Goal: Communication & Community: Answer question/provide support

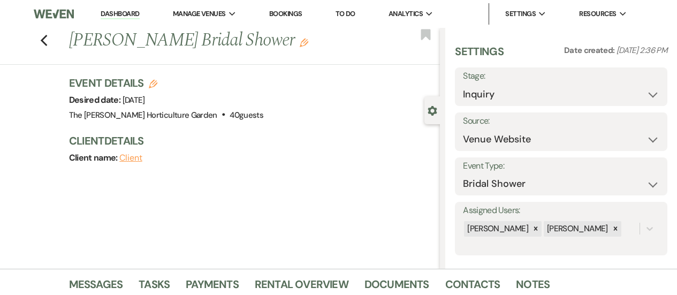
select select "5"
drag, startPoint x: 0, startPoint y: 0, endPoint x: 53, endPoint y: 11, distance: 54.7
click at [53, 11] on img at bounding box center [54, 14] width 40 height 22
click at [119, 13] on link "Dashboard" at bounding box center [120, 14] width 39 height 10
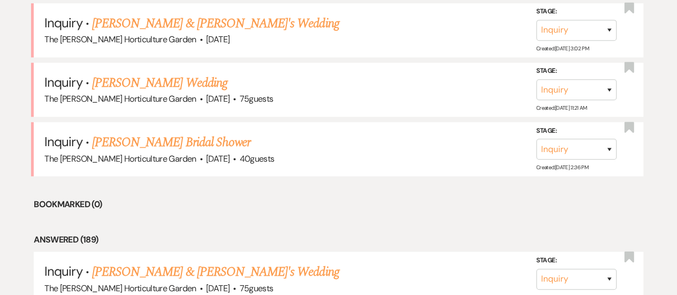
scroll to position [469, 0]
click at [167, 139] on link "[PERSON_NAME] Bridal Shower" at bounding box center [171, 141] width 158 height 19
select select "5"
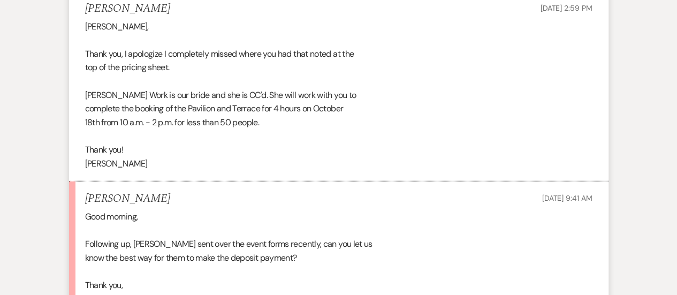
scroll to position [1577, 0]
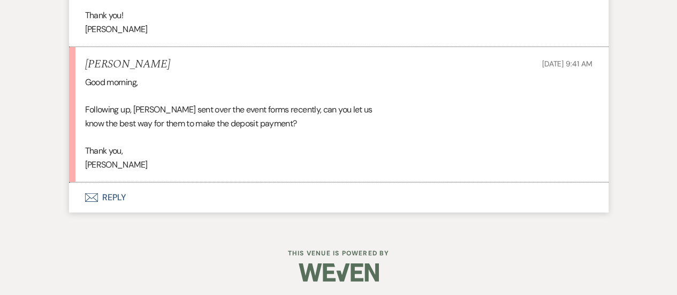
click at [110, 189] on button "Envelope Reply" at bounding box center [338, 197] width 539 height 30
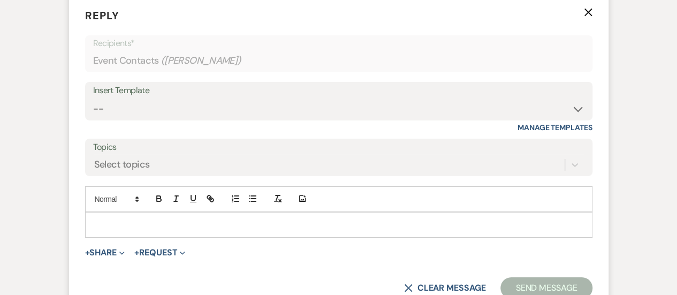
scroll to position [1768, 0]
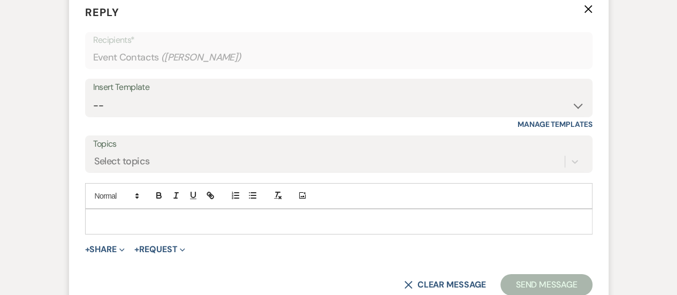
click at [117, 220] on p at bounding box center [339, 222] width 490 height 12
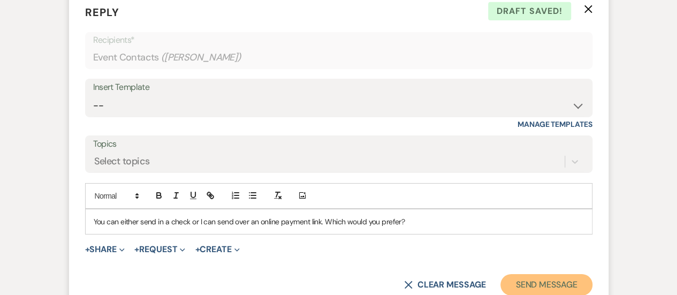
click at [534, 279] on button "Send Message" at bounding box center [545, 284] width 91 height 21
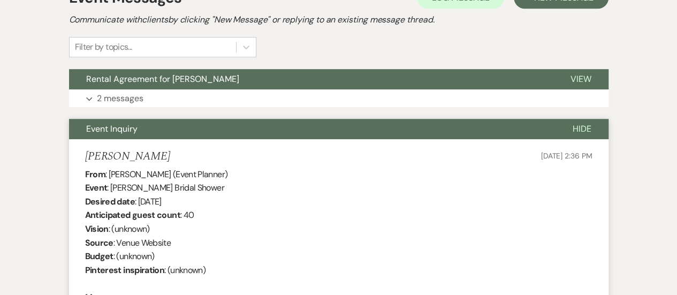
scroll to position [0, 0]
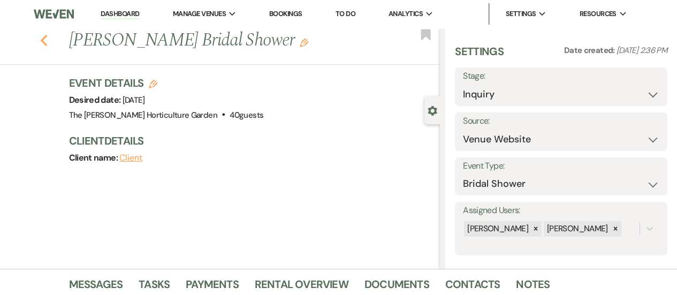
click at [48, 37] on icon "Previous" at bounding box center [44, 40] width 8 height 13
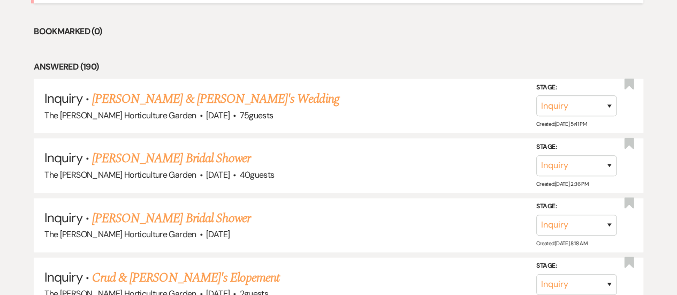
scroll to position [591, 0]
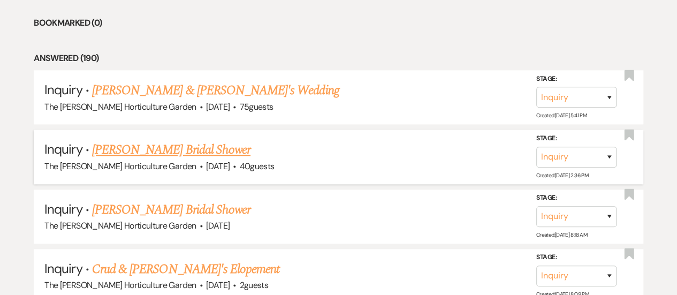
click at [186, 149] on link "[PERSON_NAME] Bridal Shower" at bounding box center [171, 149] width 158 height 19
select select "5"
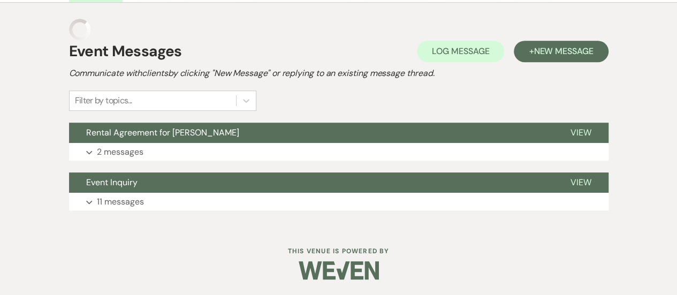
scroll to position [275, 0]
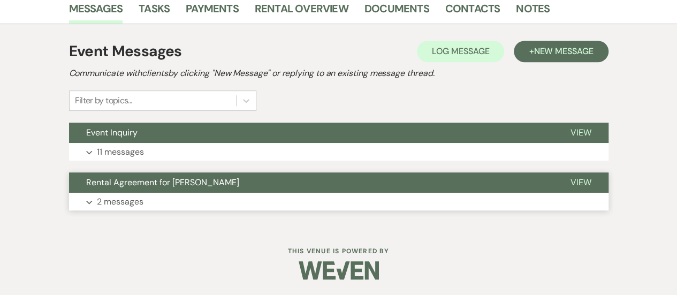
click at [133, 202] on p "2 messages" at bounding box center [120, 202] width 47 height 14
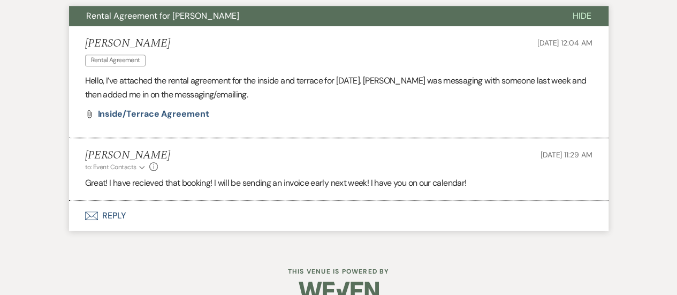
scroll to position [442, 0]
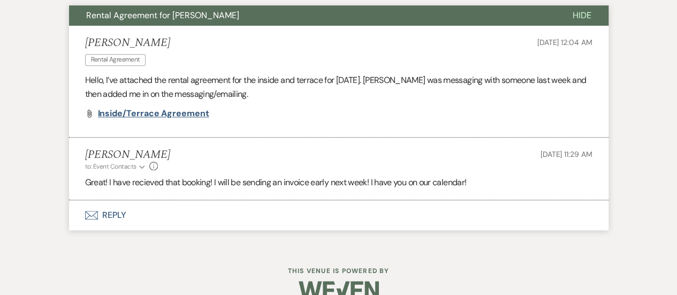
click at [184, 115] on span "Inside/Terrace agreement" at bounding box center [153, 113] width 111 height 11
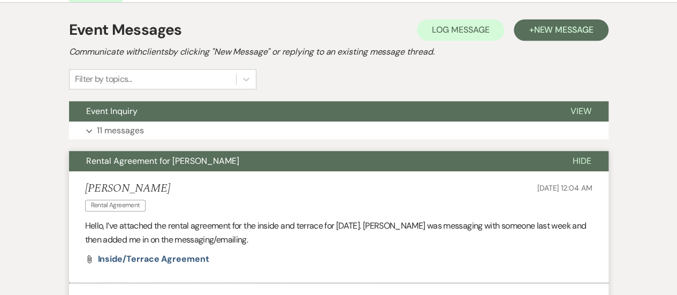
scroll to position [462, 0]
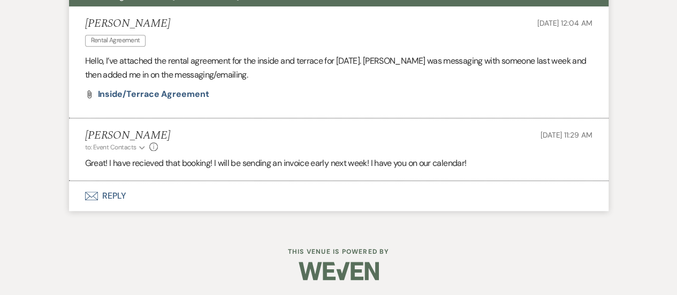
click at [117, 187] on button "Envelope Reply" at bounding box center [338, 196] width 539 height 30
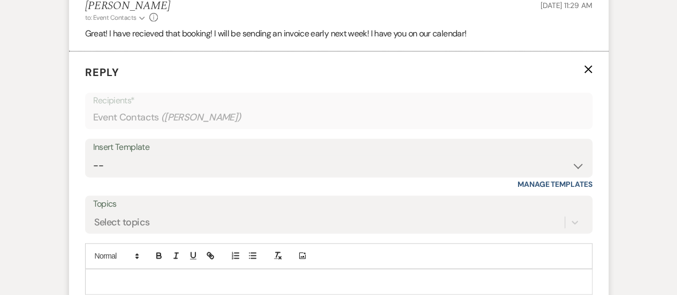
scroll to position [653, 0]
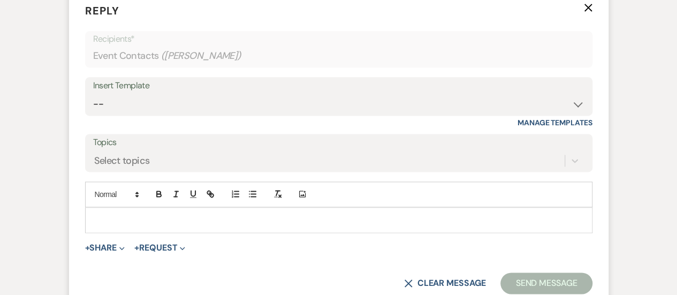
click at [132, 218] on p at bounding box center [339, 220] width 490 height 12
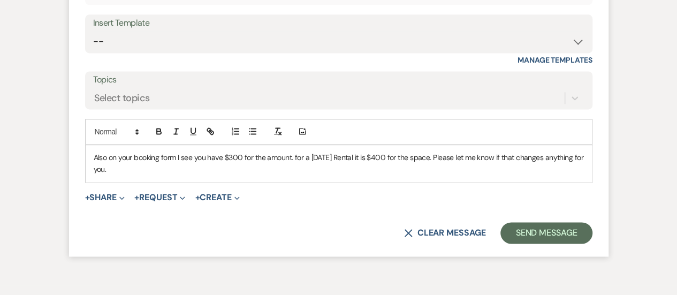
scroll to position [718, 0]
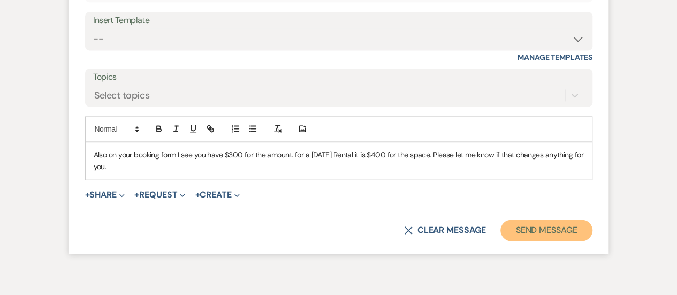
click at [545, 238] on button "Send Message" at bounding box center [545, 229] width 91 height 21
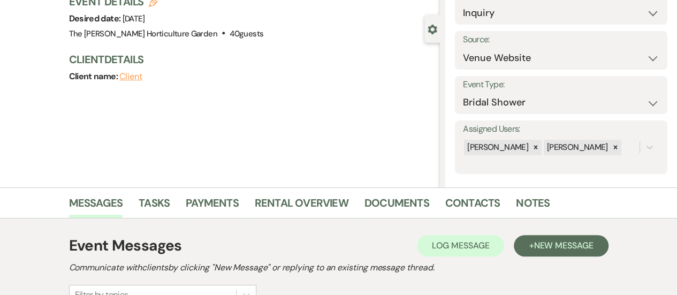
scroll to position [0, 0]
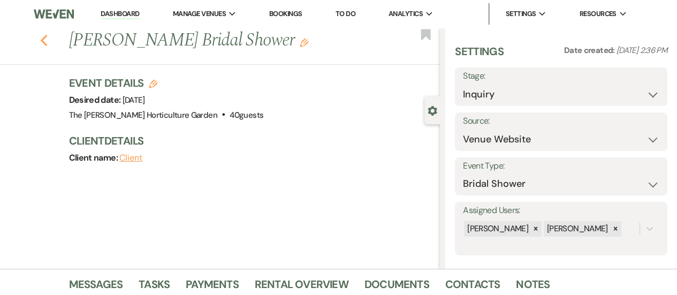
click at [47, 39] on use "button" at bounding box center [43, 41] width 7 height 12
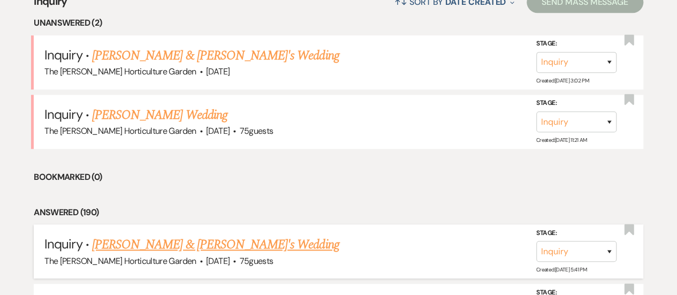
scroll to position [434, 0]
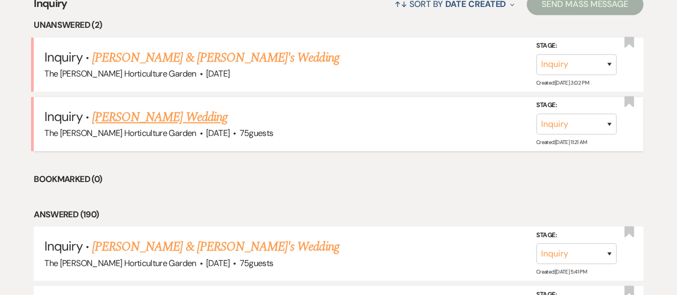
click at [178, 114] on link "[PERSON_NAME] Wedding" at bounding box center [159, 117] width 135 height 19
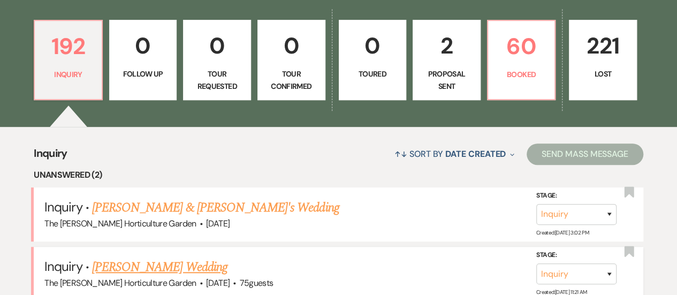
select select "1"
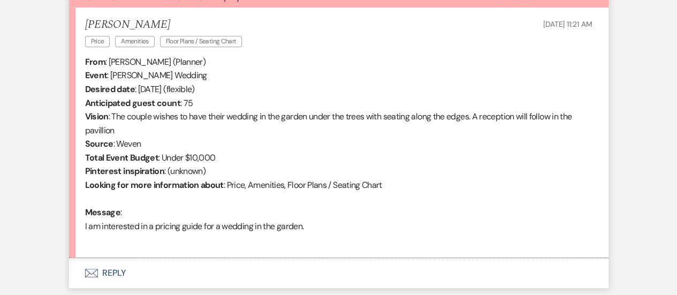
scroll to position [410, 0]
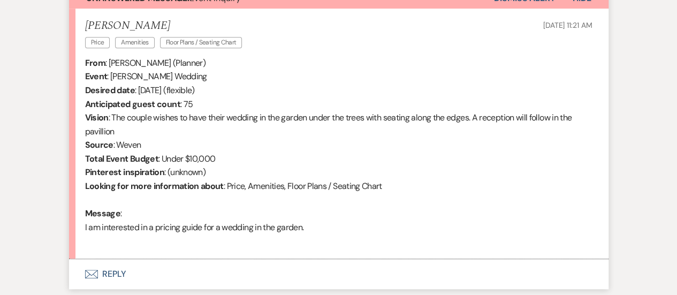
click at [122, 274] on button "Envelope Reply" at bounding box center [338, 274] width 539 height 30
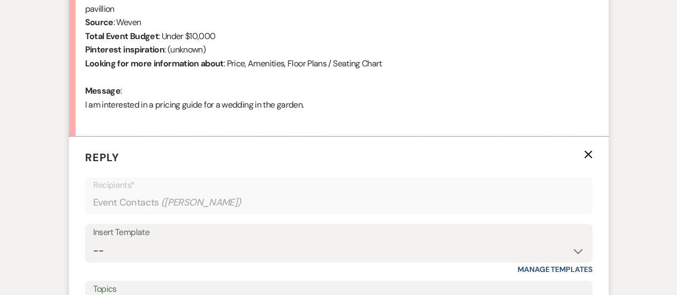
scroll to position [679, 0]
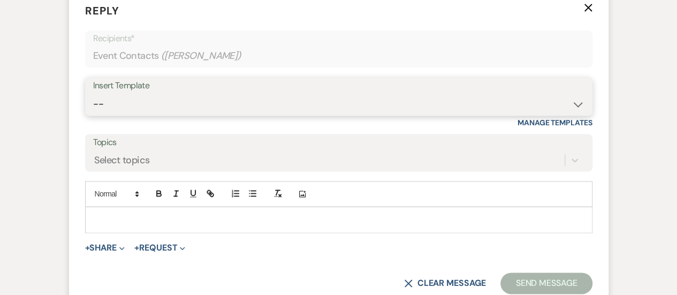
click at [180, 97] on select "-- Weven Planning Portal Introduction (Booked Events) Tour Request Response Fol…" at bounding box center [338, 104] width 491 height 21
select select "99"
click at [93, 94] on select "-- Weven Planning Portal Introduction (Booked Events) Tour Request Response Fol…" at bounding box center [338, 104] width 491 height 21
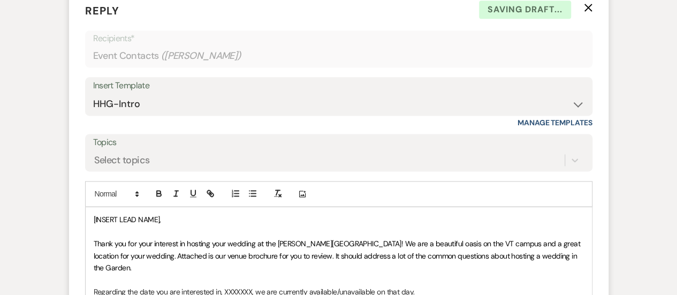
click at [160, 219] on span "[INSERT LEAD NAME]," at bounding box center [127, 220] width 67 height 10
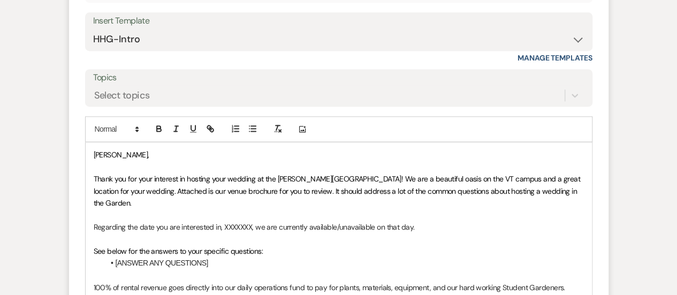
scroll to position [746, 0]
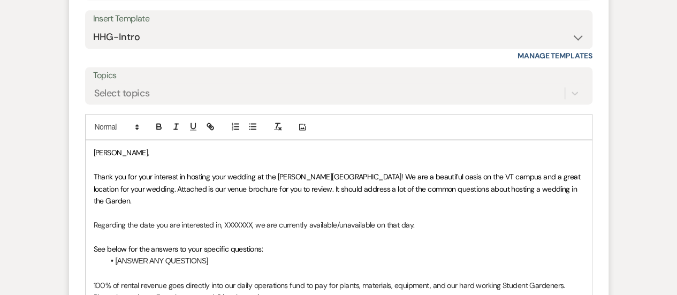
click at [250, 219] on p "Regarding the date you are interested in, XXXXXXX, we are currently available/u…" at bounding box center [339, 225] width 490 height 12
click at [350, 219] on p "Regarding the date you are interested in, [DATE], we are currently available/un…" at bounding box center [339, 225] width 490 height 12
click at [412, 231] on p at bounding box center [339, 237] width 490 height 12
click at [413, 219] on p "Regarding the date you are interested in, [DATE], we are currently unavailable …" at bounding box center [339, 225] width 490 height 12
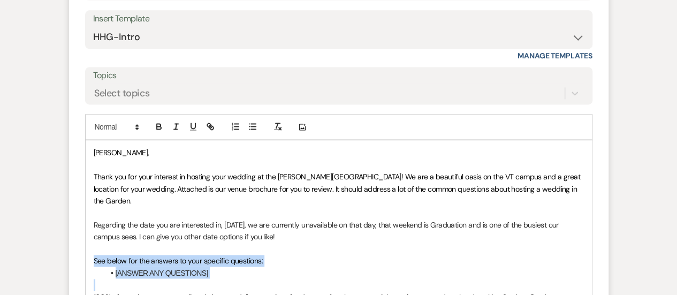
drag, startPoint x: 235, startPoint y: 268, endPoint x: 81, endPoint y: 244, distance: 155.3
click at [81, 244] on form "Reply X Draft saved! Recipients* Event Contacts ( [PERSON_NAME] ) Insert Templa…" at bounding box center [338, 177] width 539 height 508
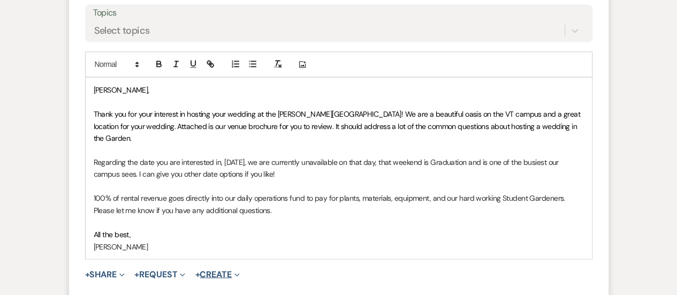
scroll to position [808, 0]
click at [110, 270] on button "+ Share Expand" at bounding box center [105, 274] width 40 height 9
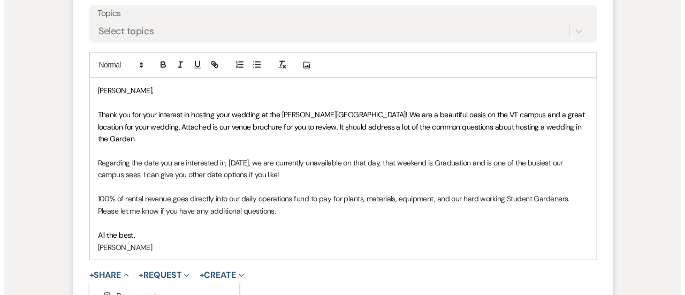
scroll to position [882, 0]
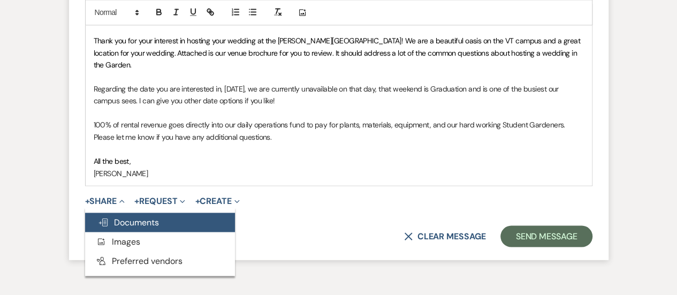
click at [135, 216] on span "Doc Upload Documents" at bounding box center [128, 221] width 61 height 11
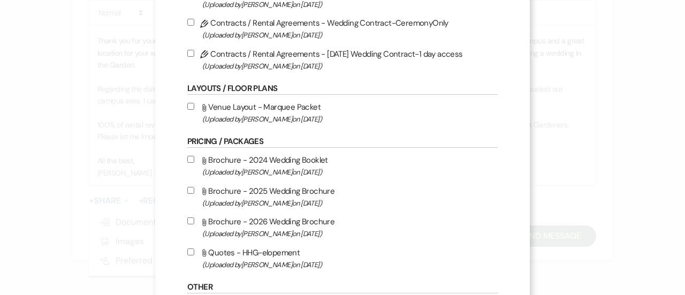
scroll to position [119, 0]
click at [187, 189] on input "Attach File Brochure - 2025 Wedding Brochure (Uploaded by [PERSON_NAME] on [DAT…" at bounding box center [190, 189] width 7 height 7
checkbox input "true"
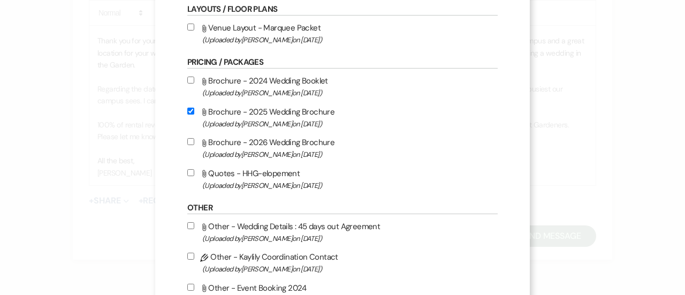
scroll to position [195, 0]
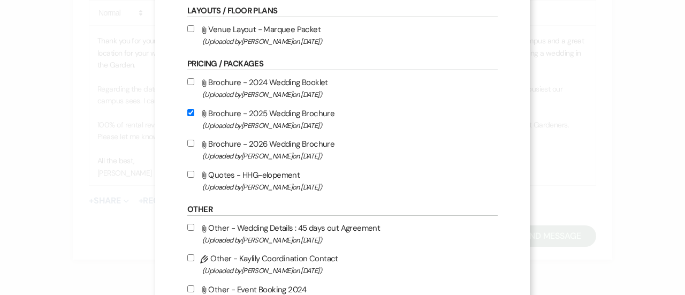
click at [187, 142] on input "Attach File Brochure - 2026 Wedding Brochure (Uploaded by [PERSON_NAME] on [DAT…" at bounding box center [190, 143] width 7 height 7
checkbox input "true"
drag, startPoint x: 187, startPoint y: 112, endPoint x: 273, endPoint y: 167, distance: 102.2
click at [273, 167] on div "Attach File Brochure - 2024 Wedding Booklet (Uploaded by [PERSON_NAME] on [DATE…" at bounding box center [342, 134] width 310 height 118
click at [187, 112] on input "Attach File Brochure - 2025 Wedding Brochure (Uploaded by [PERSON_NAME] on [DAT…" at bounding box center [190, 112] width 7 height 7
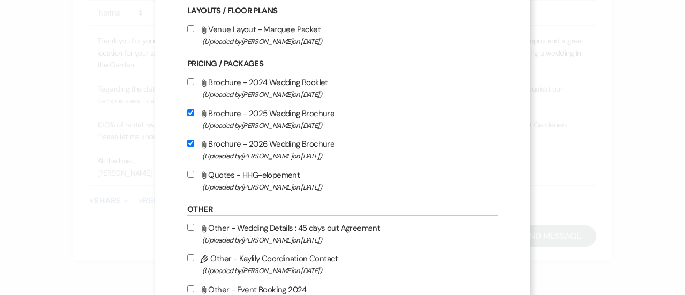
checkbox input "false"
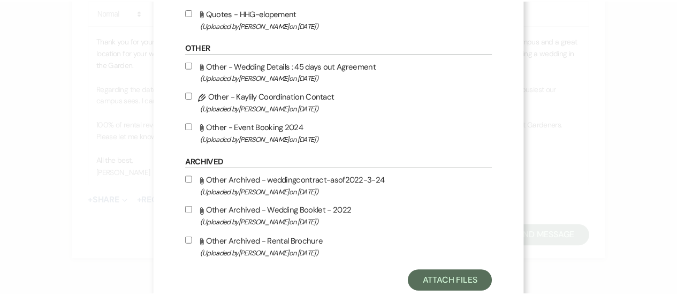
scroll to position [385, 0]
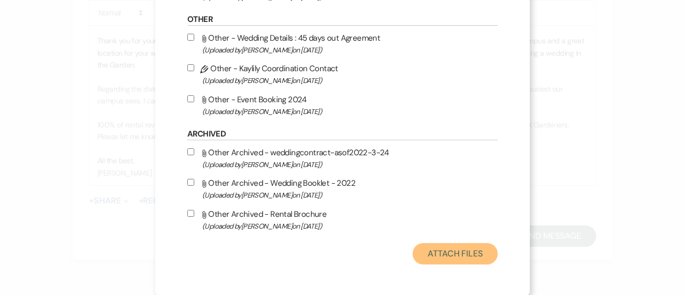
click at [447, 252] on button "Attach Files" at bounding box center [454, 253] width 85 height 21
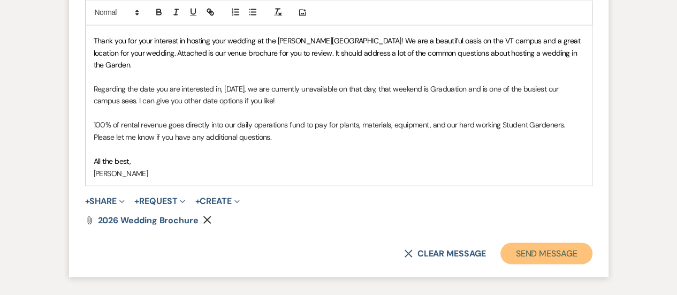
click at [524, 242] on button "Send Message" at bounding box center [545, 252] width 91 height 21
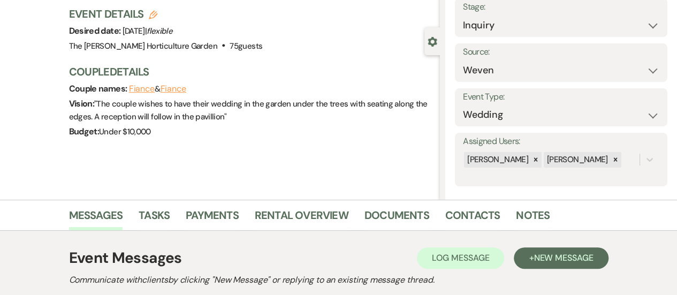
scroll to position [0, 0]
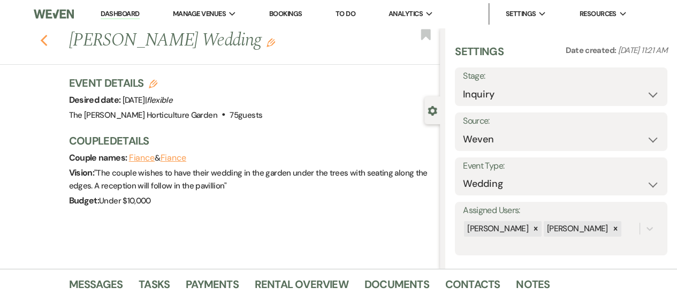
click at [47, 37] on use "button" at bounding box center [43, 41] width 7 height 12
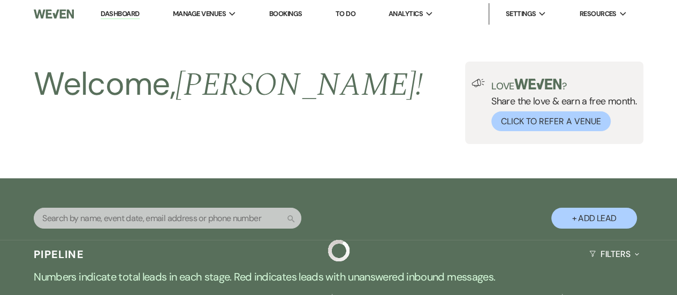
scroll to position [434, 0]
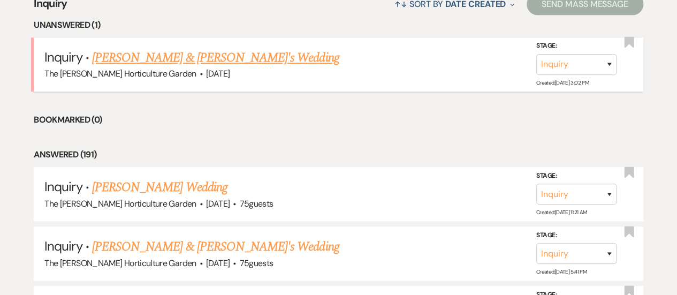
click at [202, 53] on link "[PERSON_NAME] & [PERSON_NAME]'s Wedding" at bounding box center [215, 57] width 247 height 19
select select "5"
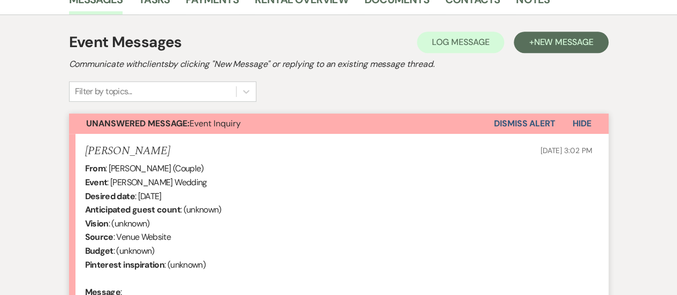
scroll to position [441, 0]
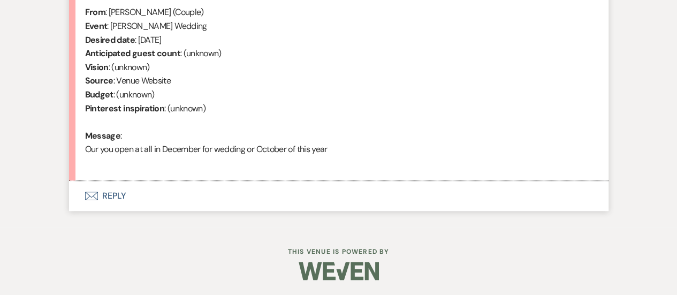
click at [116, 195] on button "Envelope Reply" at bounding box center [338, 196] width 539 height 30
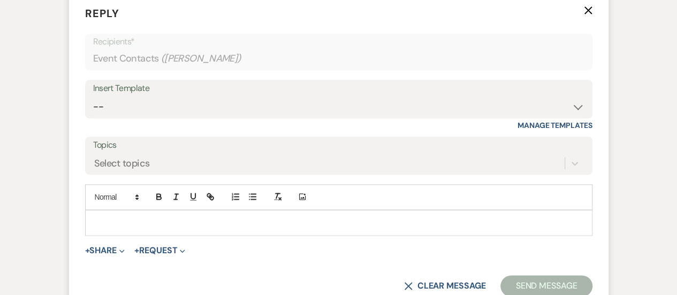
scroll to position [632, 0]
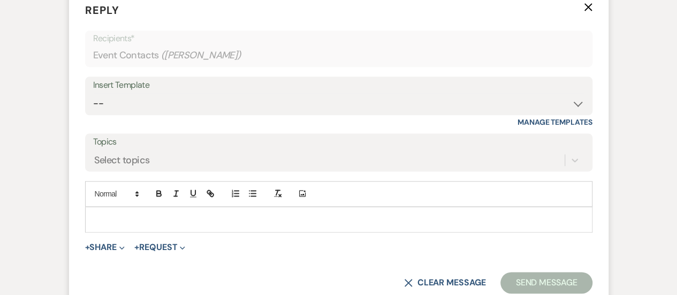
click at [143, 217] on p at bounding box center [339, 219] width 490 height 12
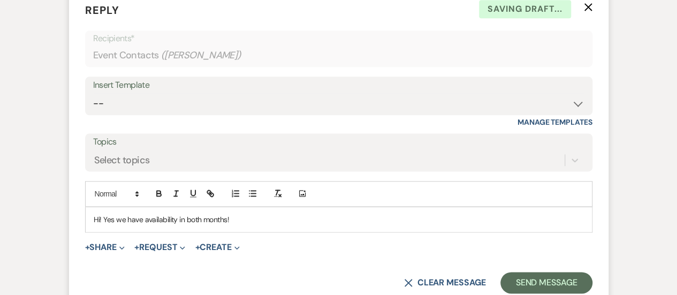
click at [250, 223] on p "Hi! Yes we have availability in both months!" at bounding box center [339, 219] width 490 height 12
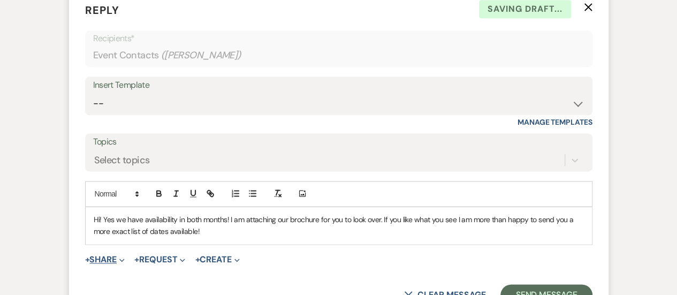
click at [121, 256] on span "Expand" at bounding box center [121, 259] width 8 height 11
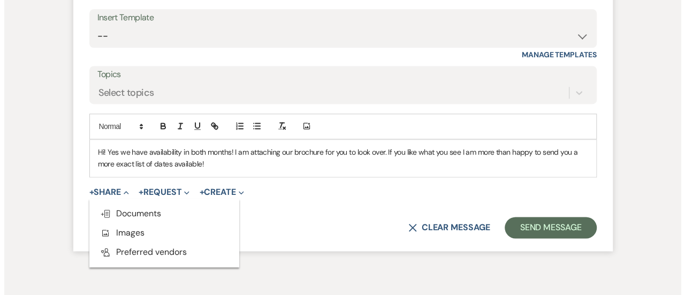
scroll to position [700, 0]
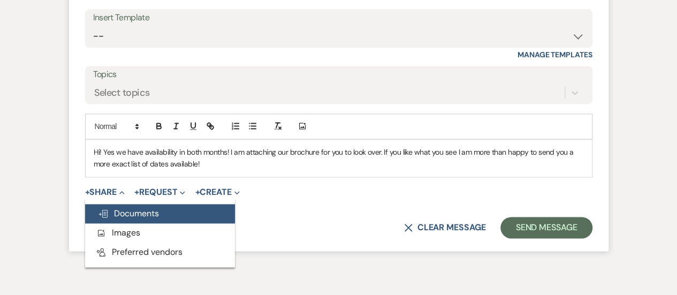
click at [131, 217] on button "Doc Upload Documents" at bounding box center [160, 213] width 150 height 19
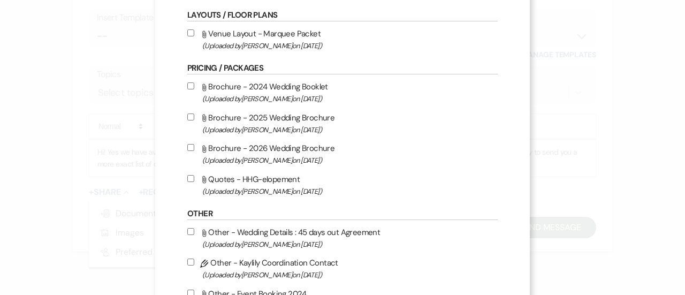
scroll to position [193, 0]
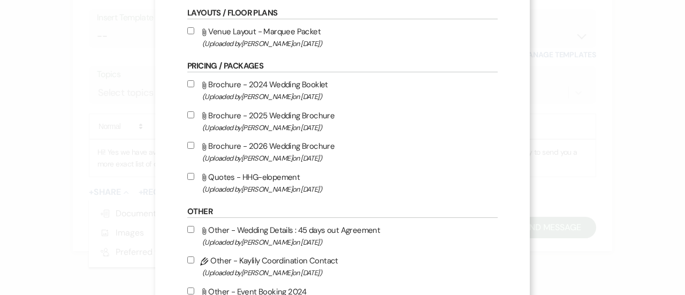
click at [189, 112] on input "Attach File Brochure - 2025 Wedding Brochure (Uploaded by [PERSON_NAME] on [DAT…" at bounding box center [190, 114] width 7 height 7
checkbox input "true"
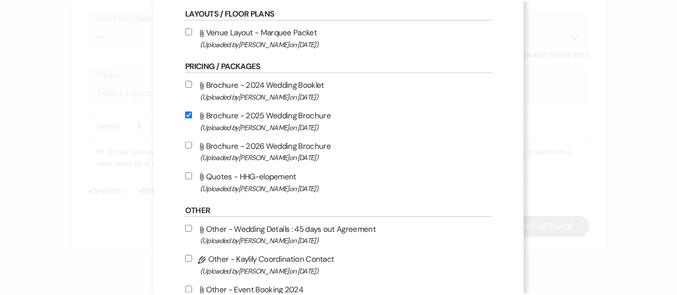
scroll to position [385, 0]
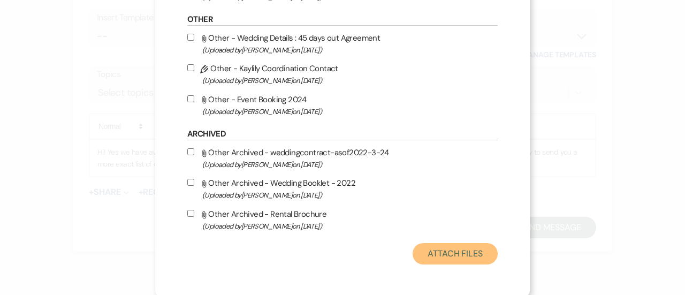
click at [464, 256] on button "Attach Files" at bounding box center [454, 253] width 85 height 21
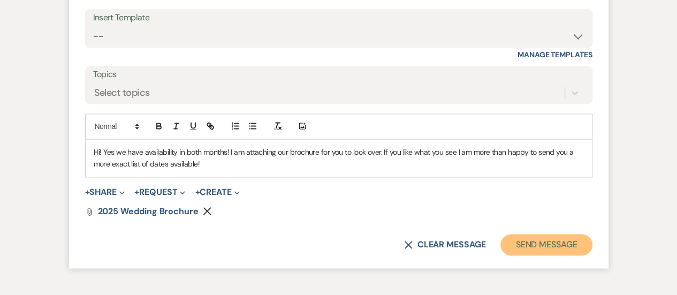
click at [557, 234] on button "Send Message" at bounding box center [545, 244] width 91 height 21
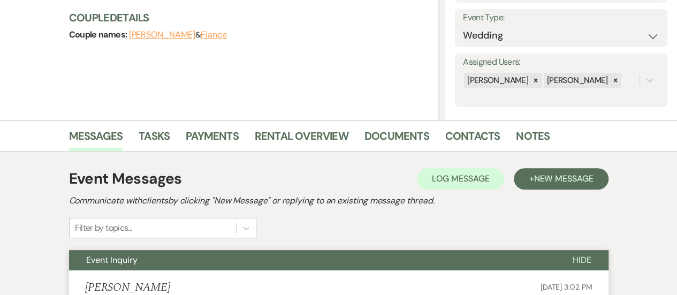
scroll to position [0, 0]
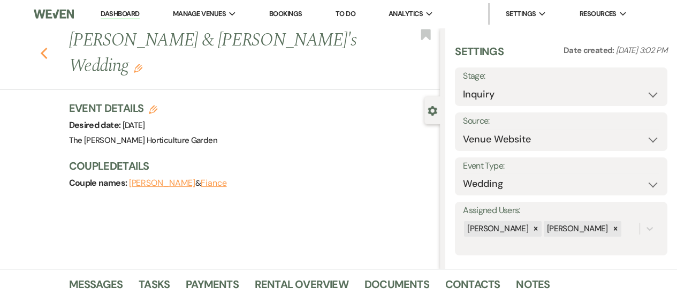
click at [46, 47] on icon "Previous" at bounding box center [44, 53] width 8 height 13
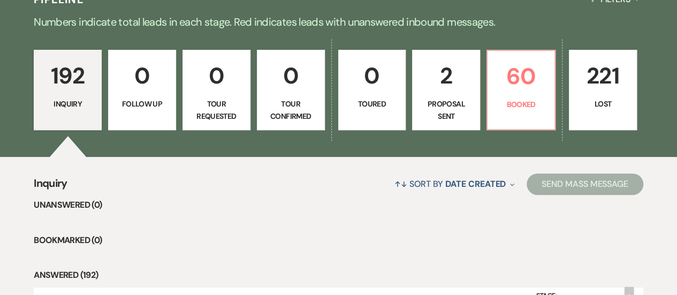
scroll to position [254, 0]
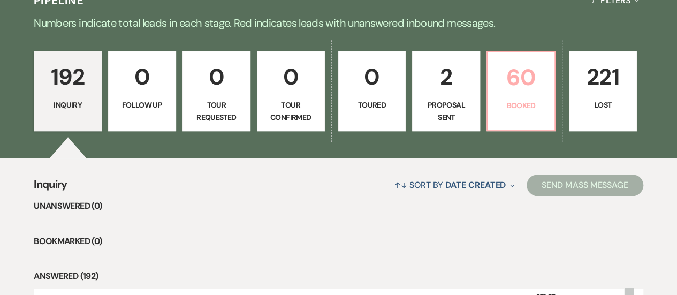
click at [515, 94] on p "60" at bounding box center [521, 77] width 54 height 36
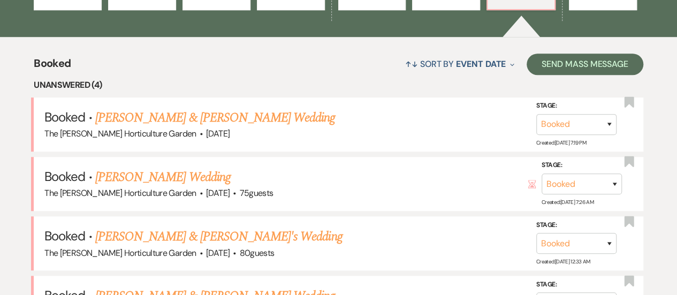
scroll to position [403, 0]
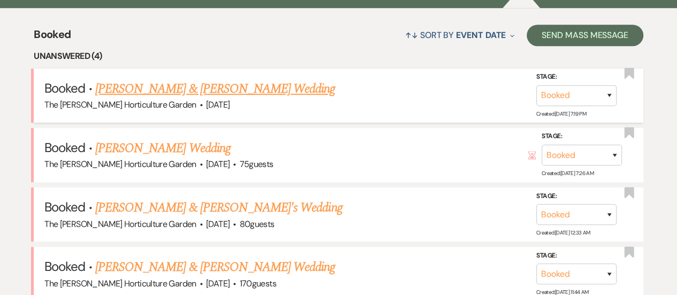
click at [167, 96] on link "[PERSON_NAME] & [PERSON_NAME] Wedding" at bounding box center [215, 88] width 240 height 19
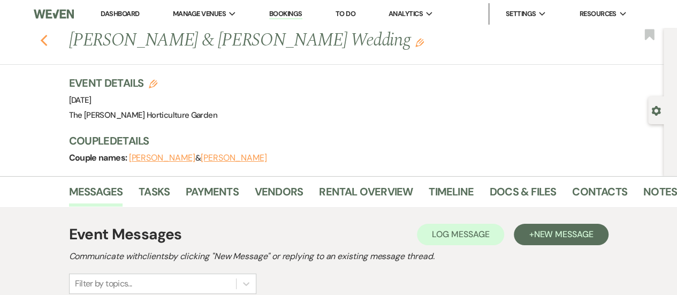
click at [45, 38] on icon "Previous" at bounding box center [44, 40] width 8 height 13
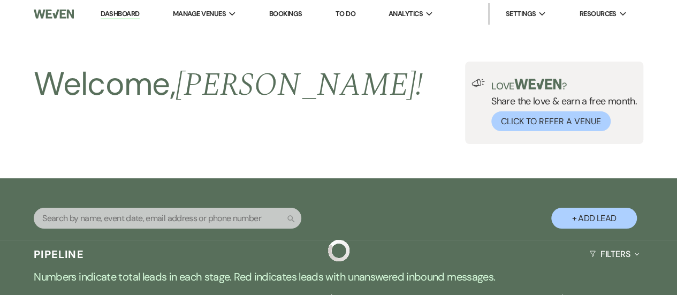
scroll to position [403, 0]
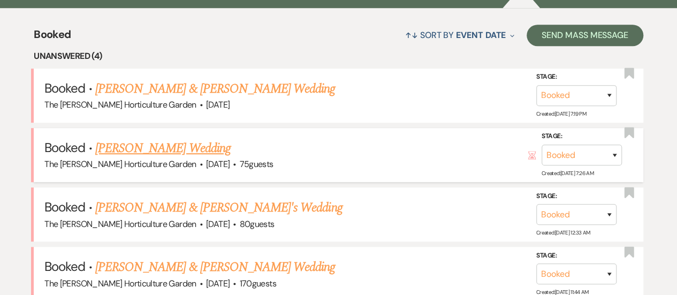
click at [174, 155] on link "[PERSON_NAME] Wedding" at bounding box center [162, 148] width 135 height 19
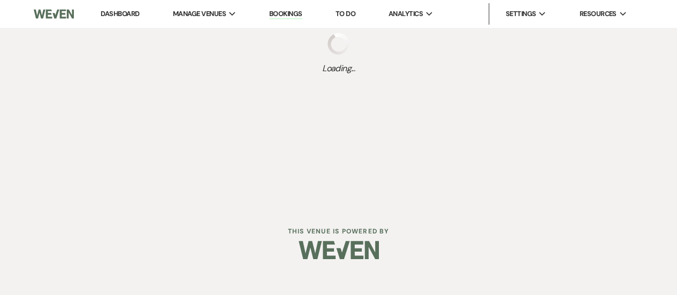
select select "5"
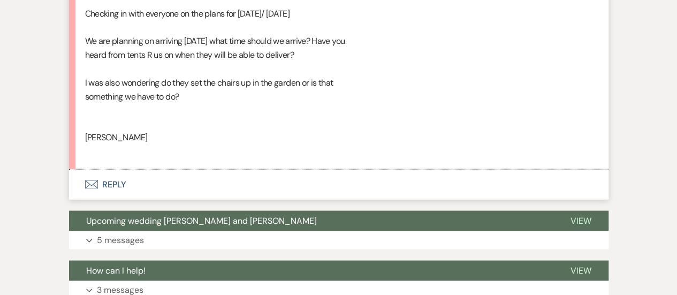
scroll to position [939, 0]
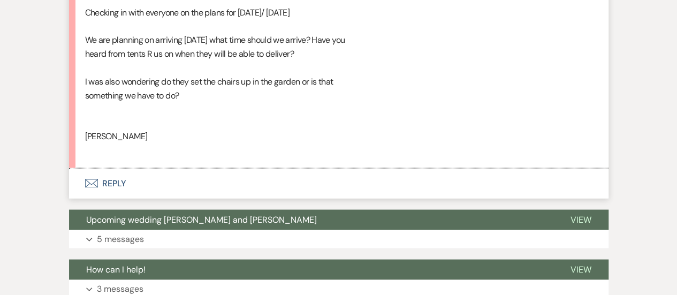
click at [117, 174] on button "Envelope Reply" at bounding box center [338, 183] width 539 height 30
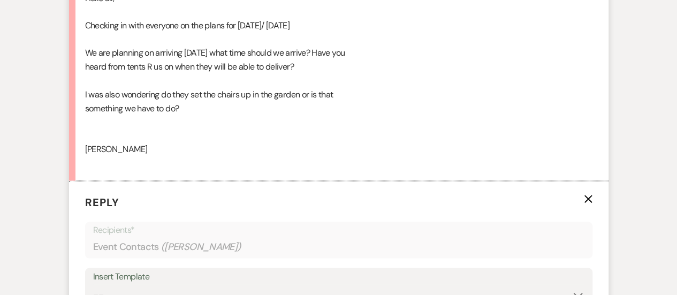
scroll to position [933, 0]
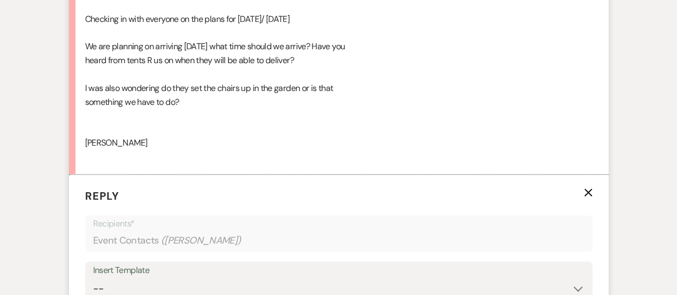
click at [233, 118] on div "Hello all, Checking in with everyone on the plans for [DATE]/ [DATE] We are pla…" at bounding box center [338, 74] width 507 height 178
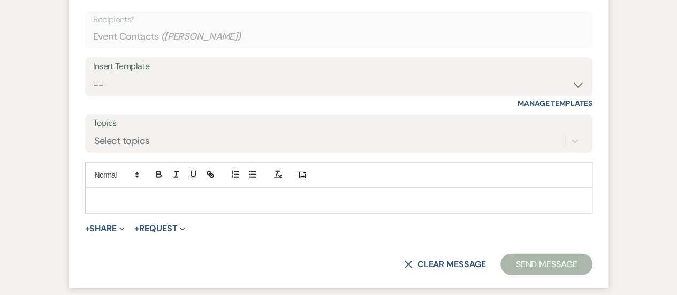
scroll to position [1137, 0]
click at [165, 189] on div at bounding box center [339, 199] width 506 height 25
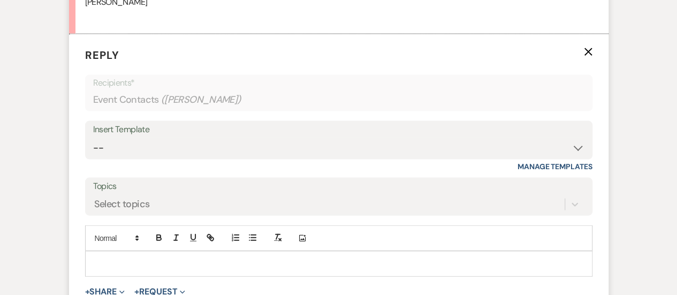
scroll to position [1074, 0]
click at [151, 261] on p at bounding box center [339, 263] width 490 height 12
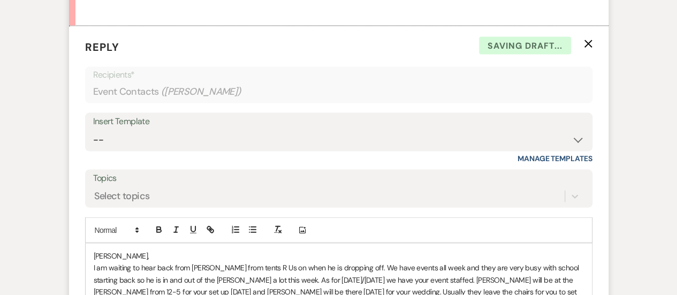
scroll to position [1093, 0]
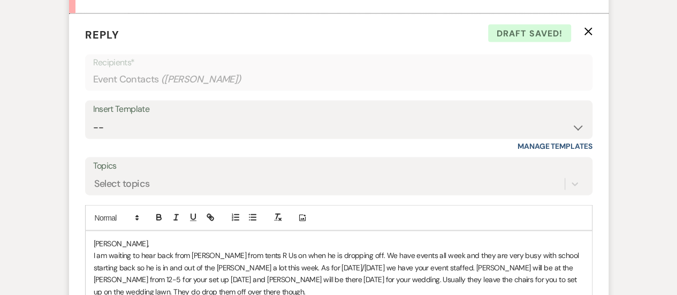
click at [97, 279] on p "I am waiting to hear back from [PERSON_NAME] from tents R Us on when he is drop…" at bounding box center [339, 273] width 490 height 48
click at [218, 277] on p "I am waiting to hear back from [PERSON_NAME] from tents R Us on when he is drop…" at bounding box center [339, 273] width 490 height 48
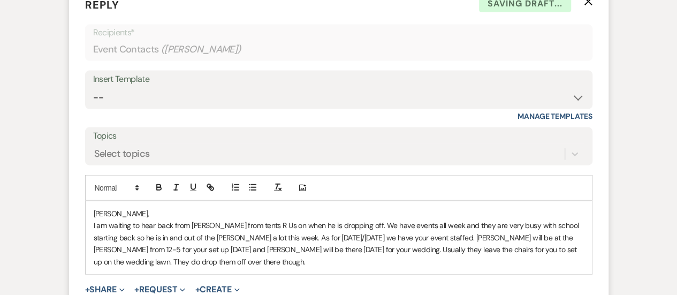
scroll to position [1124, 0]
click at [157, 262] on p "I am waiting to hear back from [PERSON_NAME] from tents R Us on when he is drop…" at bounding box center [339, 242] width 490 height 48
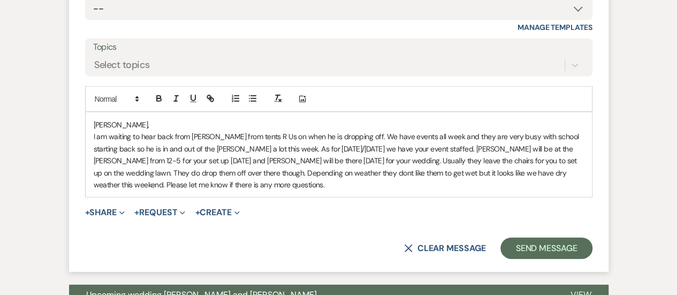
scroll to position [1221, 0]
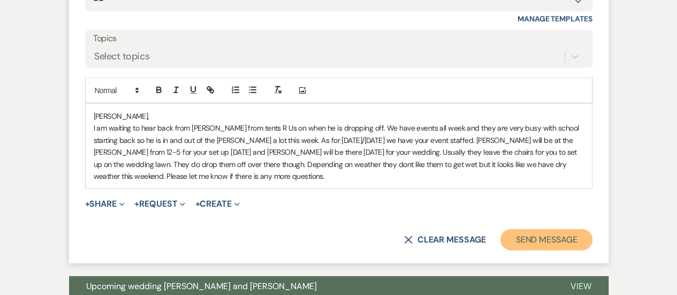
click at [548, 236] on button "Send Message" at bounding box center [545, 239] width 91 height 21
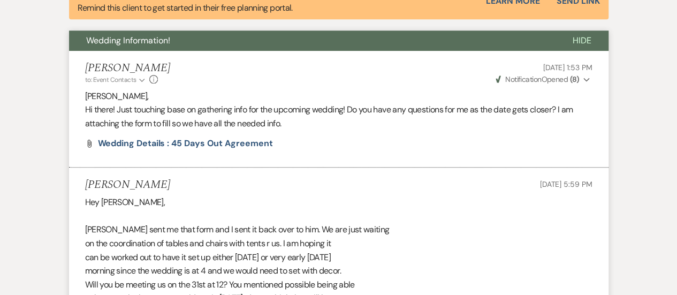
scroll to position [0, 0]
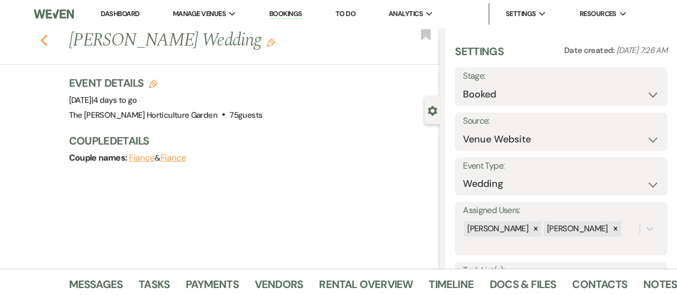
click at [45, 43] on icon "Previous" at bounding box center [44, 40] width 8 height 13
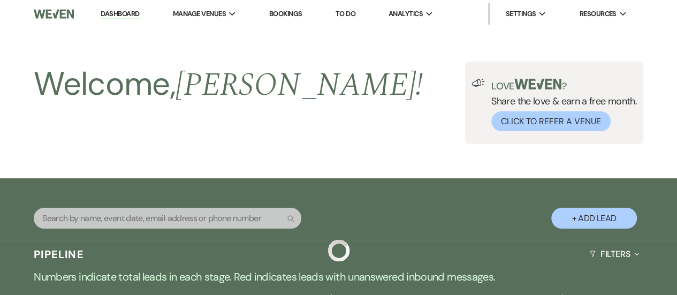
scroll to position [403, 0]
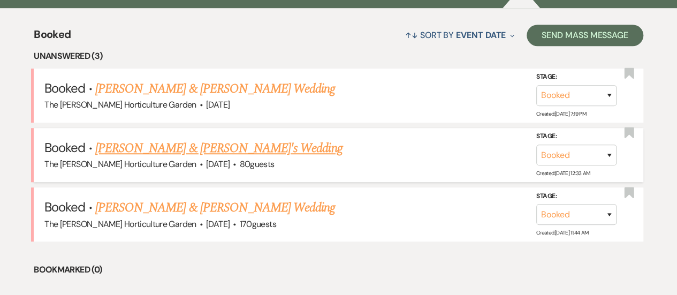
click at [197, 148] on link "[PERSON_NAME] & [PERSON_NAME]'s Wedding" at bounding box center [218, 148] width 247 height 19
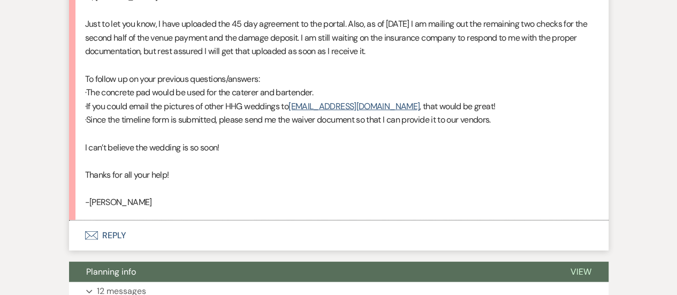
scroll to position [1323, 0]
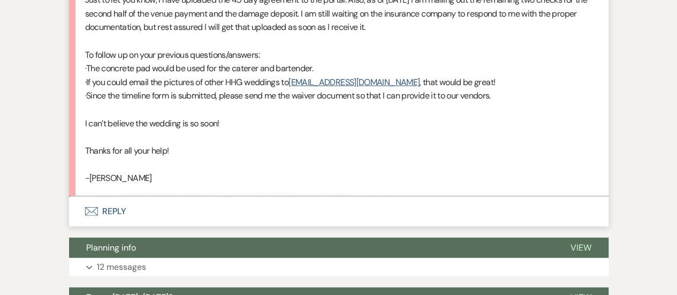
click at [114, 196] on button "Envelope Reply" at bounding box center [338, 211] width 539 height 30
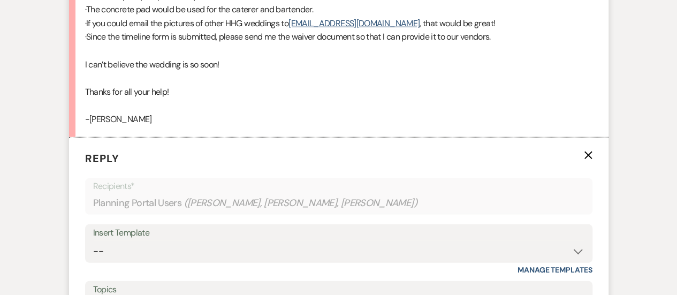
scroll to position [1515, 0]
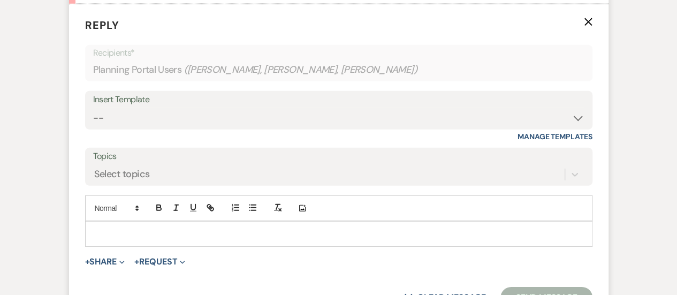
click at [159, 228] on p at bounding box center [339, 234] width 490 height 12
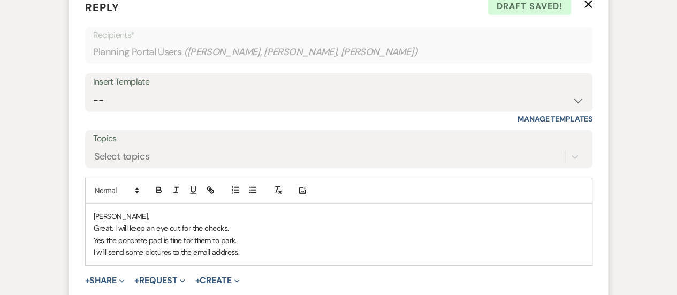
scroll to position [1625, 0]
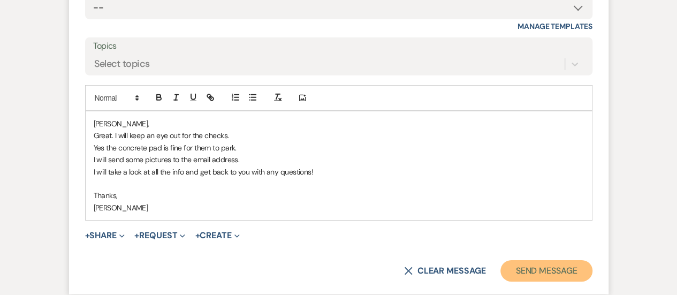
click at [554, 260] on button "Send Message" at bounding box center [545, 270] width 91 height 21
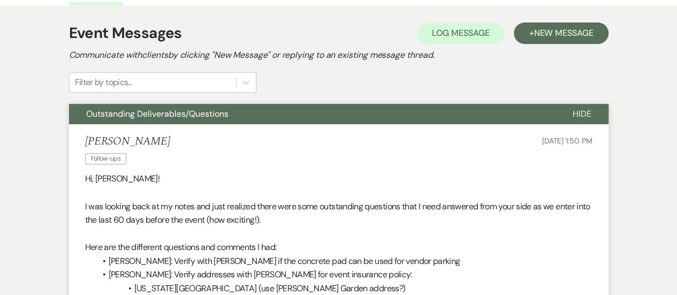
scroll to position [0, 0]
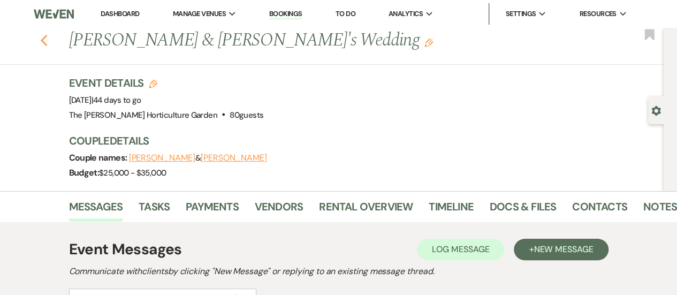
click at [48, 40] on icon "Previous" at bounding box center [44, 40] width 8 height 13
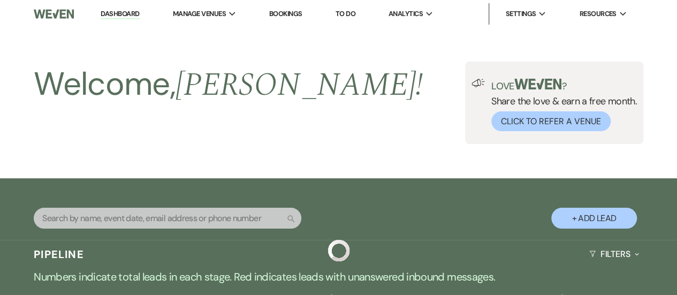
scroll to position [403, 0]
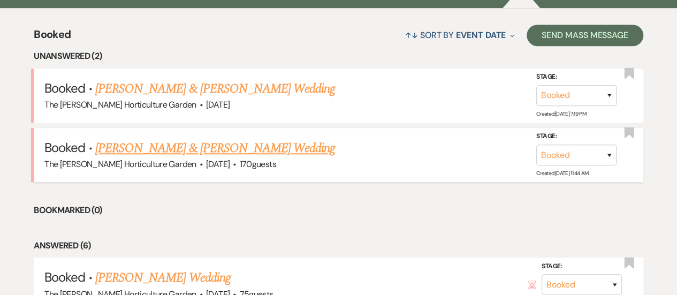
click at [204, 157] on div "The [PERSON_NAME] Horticulture Garden · [DATE] · 170 guests" at bounding box center [338, 164] width 588 height 14
click at [248, 150] on link "[PERSON_NAME] & [PERSON_NAME] Wedding" at bounding box center [215, 148] width 240 height 19
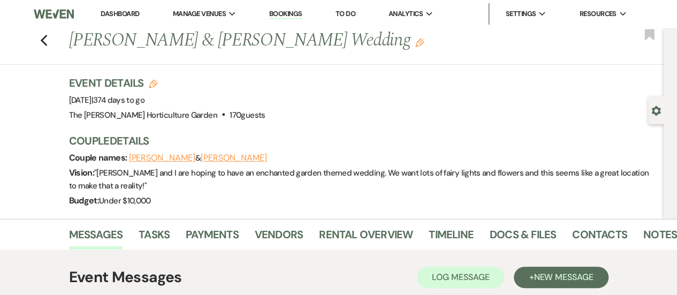
click at [155, 81] on icon "Edit" at bounding box center [153, 84] width 9 height 9
select select "434"
select select "false"
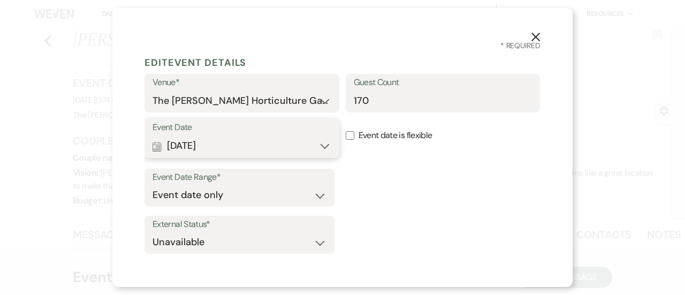
click at [226, 139] on button "Calendar [DATE] Expand" at bounding box center [241, 145] width 179 height 21
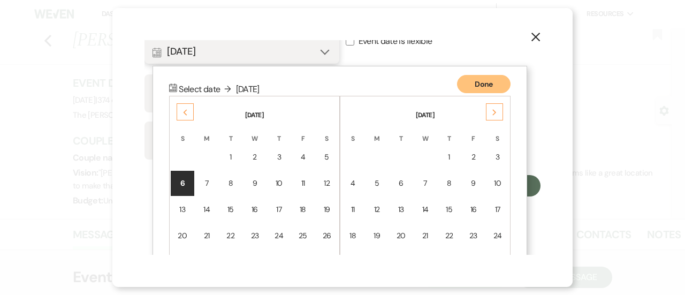
scroll to position [137, 0]
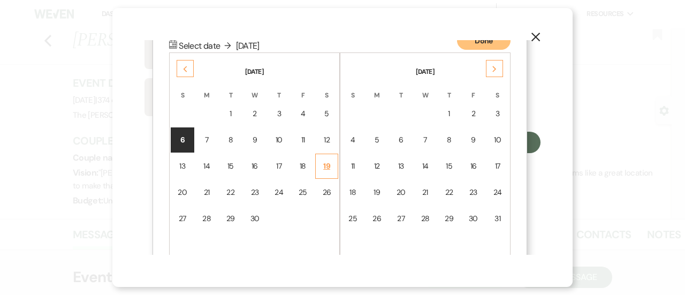
click at [335, 165] on td "19" at bounding box center [326, 166] width 23 height 25
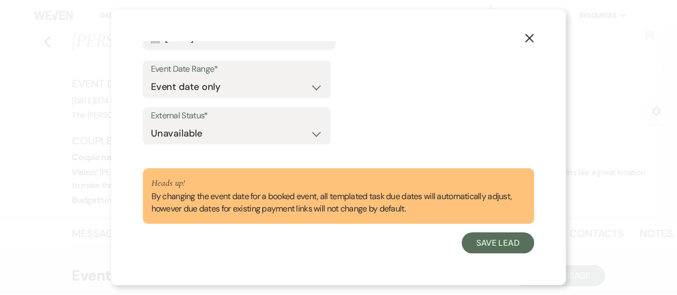
scroll to position [109, 0]
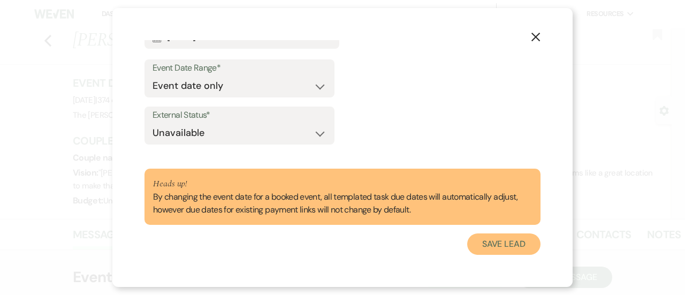
click at [486, 253] on button "Save Lead" at bounding box center [503, 243] width 73 height 21
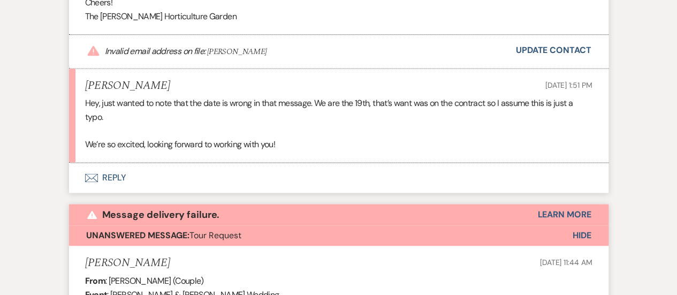
scroll to position [710, 0]
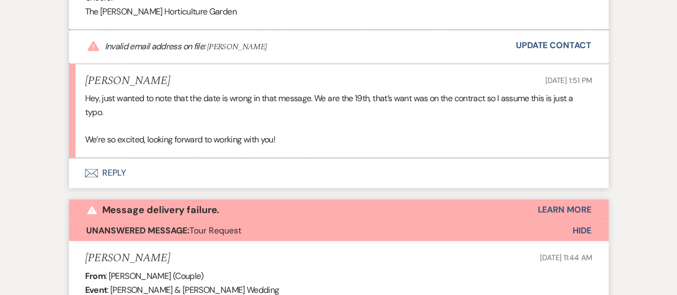
click at [113, 171] on button "Envelope Reply" at bounding box center [338, 173] width 539 height 30
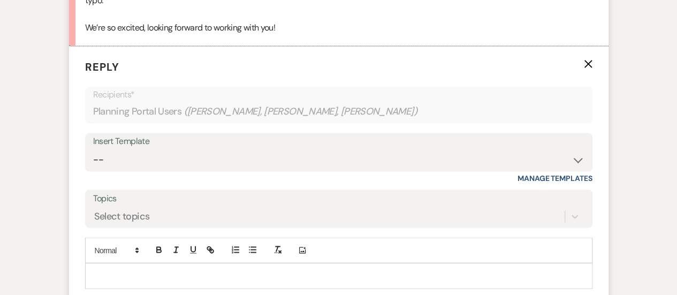
scroll to position [877, 0]
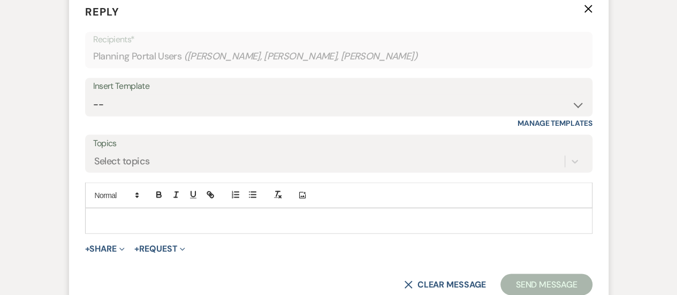
click at [127, 211] on div at bounding box center [339, 220] width 506 height 25
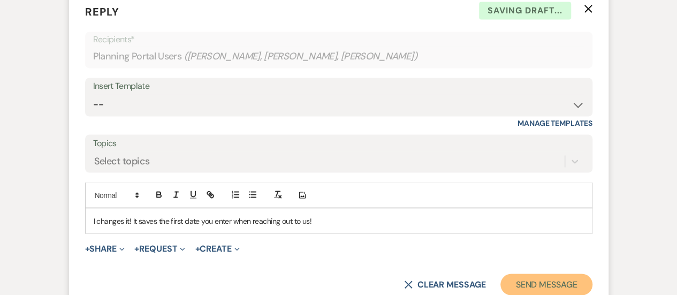
click at [532, 284] on button "Send Message" at bounding box center [545, 283] width 91 height 21
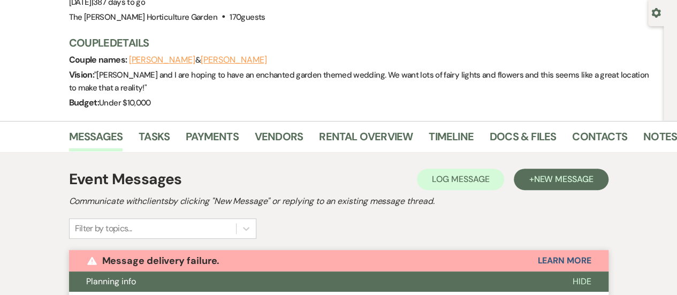
scroll to position [0, 0]
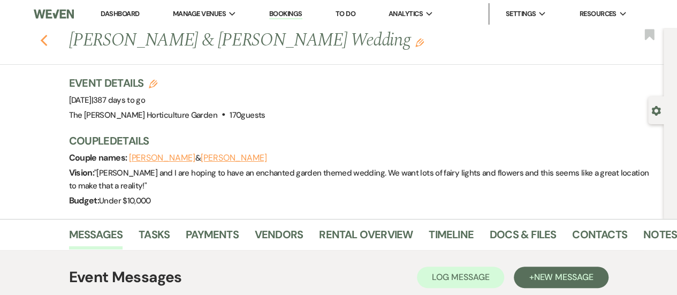
click at [45, 42] on icon "Previous" at bounding box center [44, 40] width 8 height 13
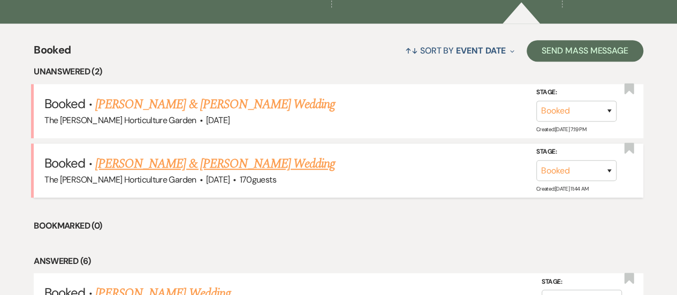
scroll to position [388, 0]
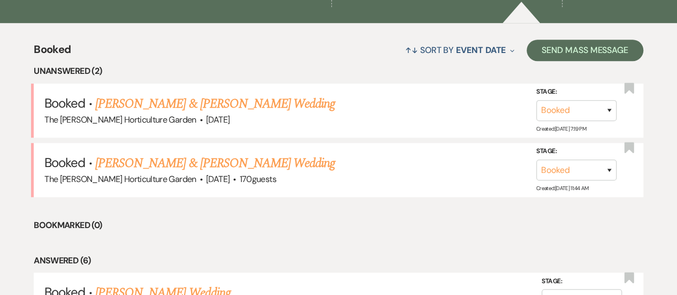
click at [365, 227] on li "Bookmarked (0)" at bounding box center [338, 225] width 609 height 14
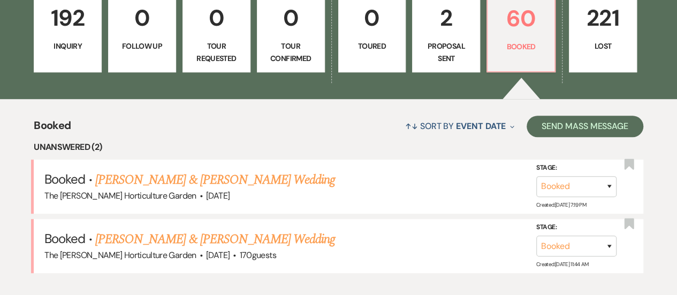
scroll to position [292, 0]
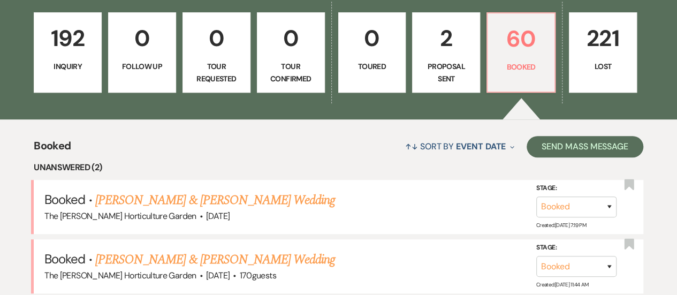
click at [445, 64] on p "Proposal Sent" at bounding box center [446, 72] width 54 height 24
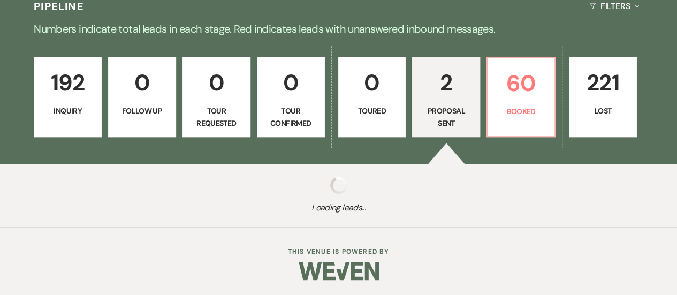
select select "6"
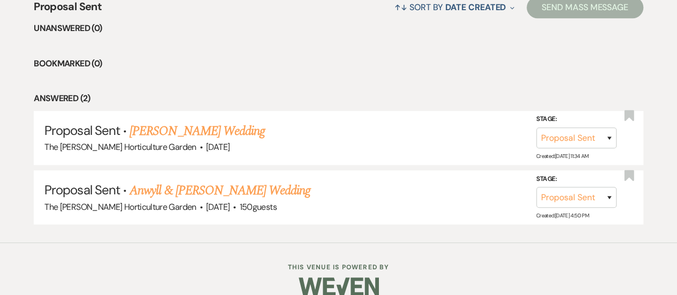
scroll to position [446, 0]
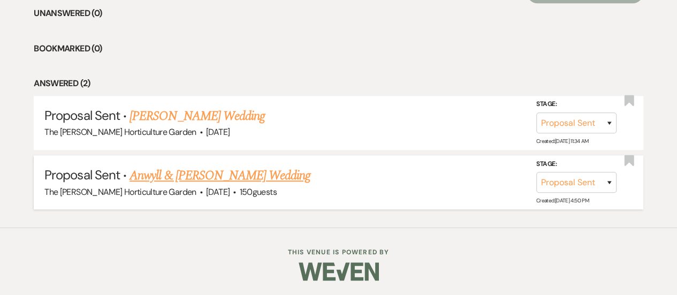
click at [204, 173] on link "Anwyll & [PERSON_NAME] Wedding" at bounding box center [219, 175] width 181 height 19
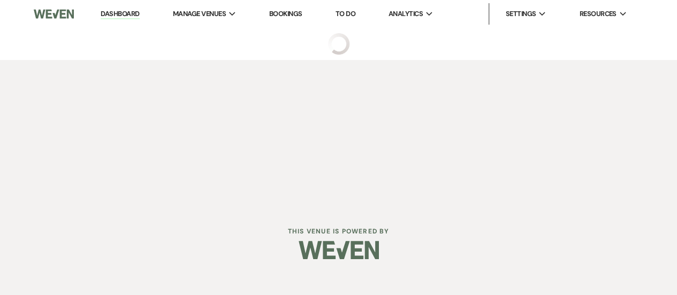
select select "6"
select select "1"
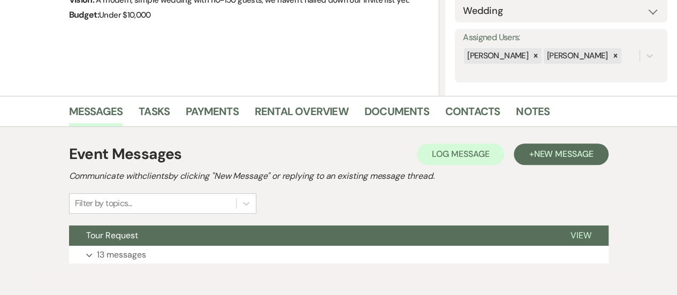
scroll to position [226, 0]
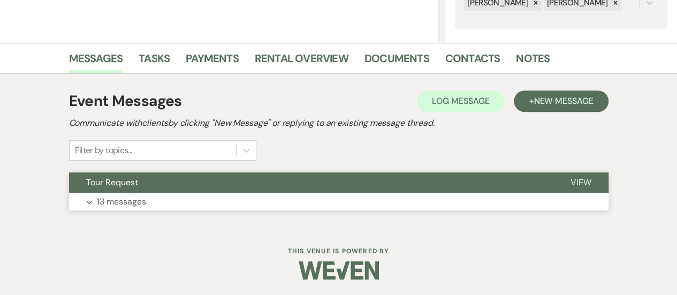
click at [116, 203] on p "13 messages" at bounding box center [121, 202] width 49 height 14
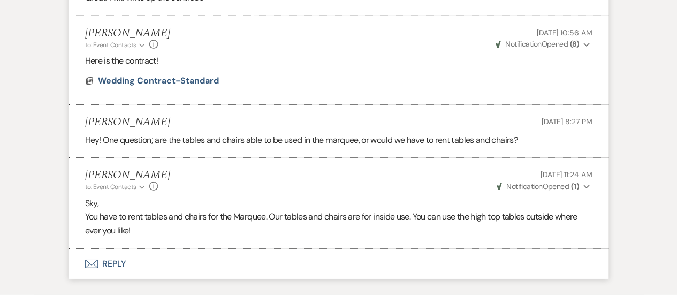
scroll to position [1503, 0]
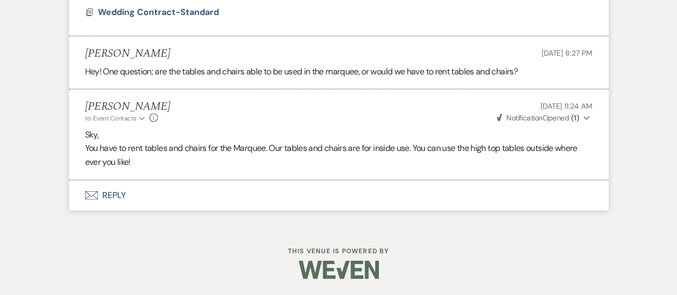
click at [112, 195] on button "Envelope Reply" at bounding box center [338, 195] width 539 height 30
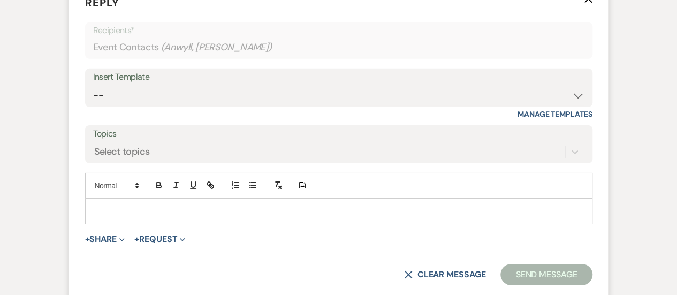
scroll to position [1694, 0]
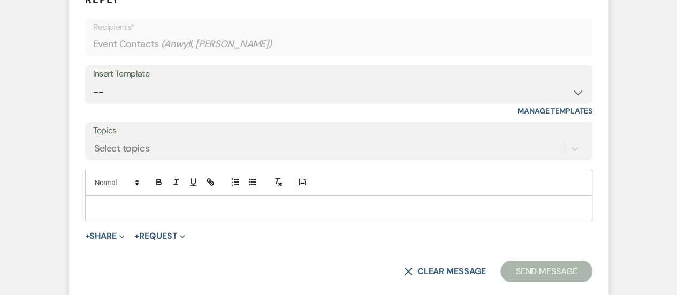
click at [154, 214] on p at bounding box center [339, 208] width 490 height 12
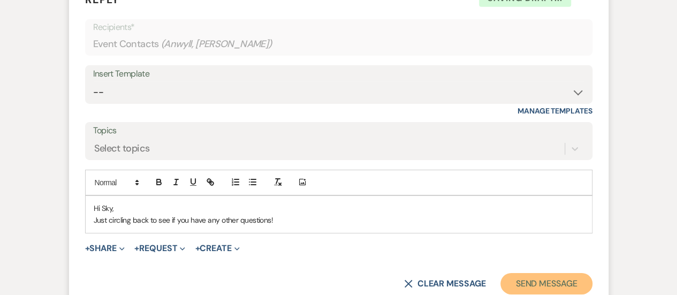
click at [525, 284] on button "Send Message" at bounding box center [545, 283] width 91 height 21
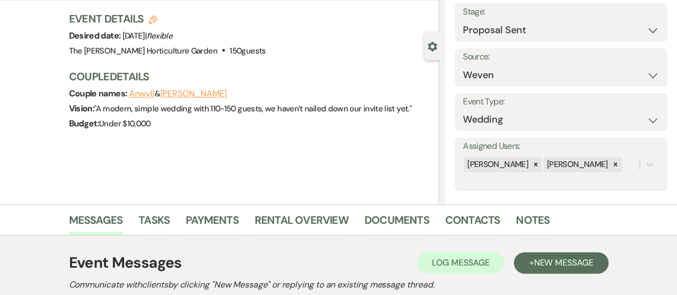
scroll to position [0, 0]
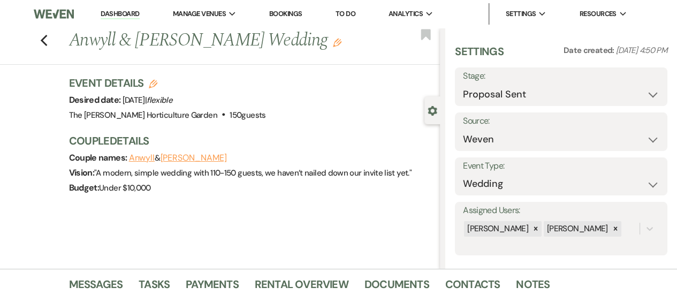
click at [41, 41] on div "Previous [PERSON_NAME] & [PERSON_NAME] Wedding Edit Bookmark" at bounding box center [217, 46] width 445 height 37
click at [48, 41] on icon "Previous" at bounding box center [44, 40] width 8 height 13
select select "6"
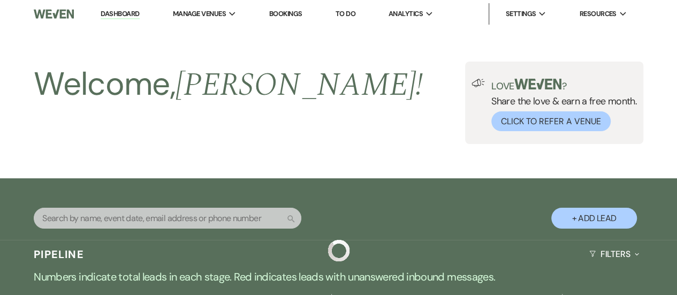
scroll to position [446, 0]
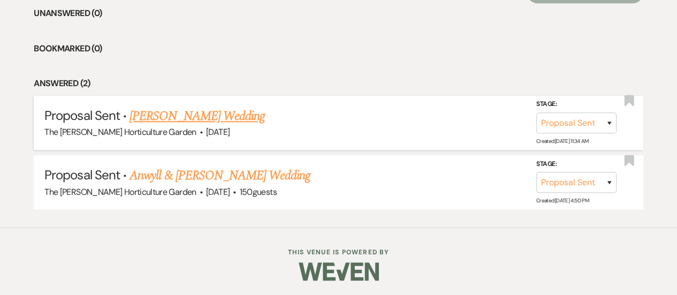
click at [173, 112] on link "[PERSON_NAME] Wedding" at bounding box center [196, 115] width 135 height 19
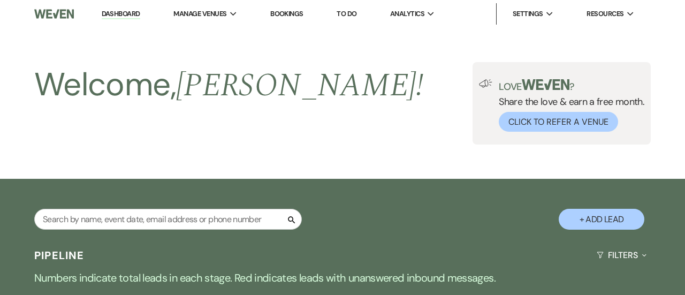
select select "6"
select select "5"
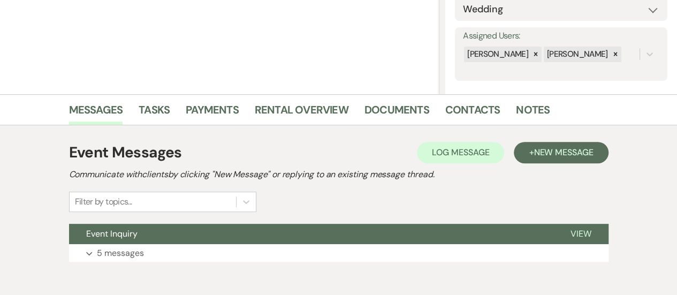
scroll to position [226, 0]
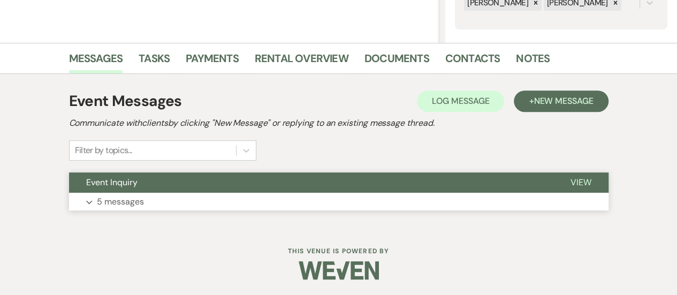
click at [580, 182] on span "View" at bounding box center [580, 182] width 21 height 11
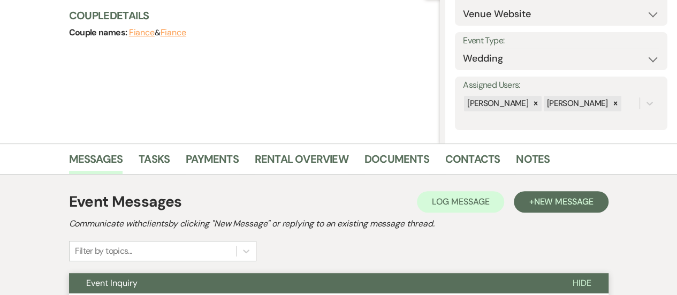
scroll to position [0, 0]
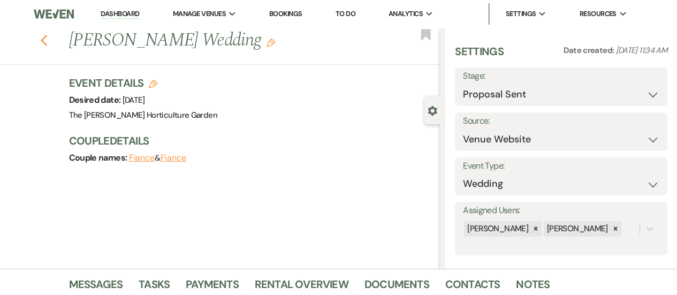
click at [48, 37] on icon "Previous" at bounding box center [44, 40] width 8 height 13
select select "6"
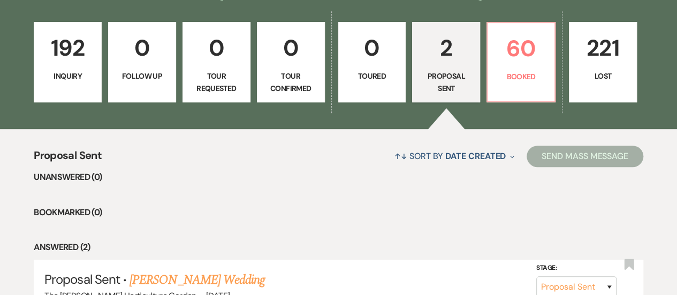
scroll to position [281, 0]
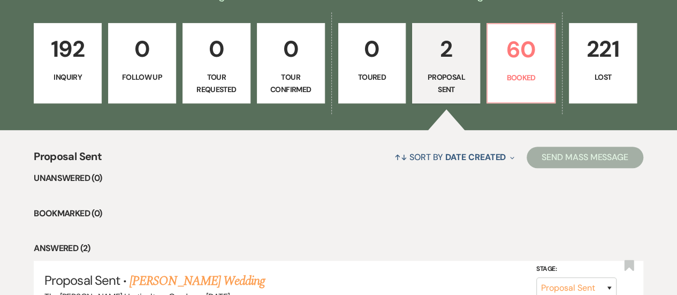
click at [49, 59] on p "192" at bounding box center [68, 49] width 54 height 36
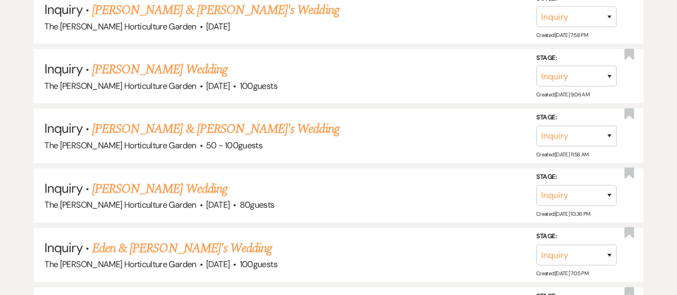
scroll to position [1267, 0]
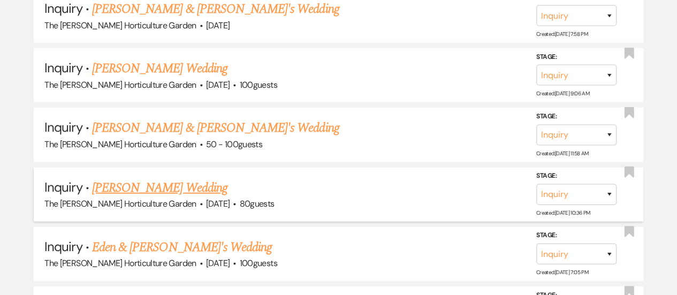
click at [173, 178] on link "[PERSON_NAME] Wedding" at bounding box center [159, 187] width 135 height 19
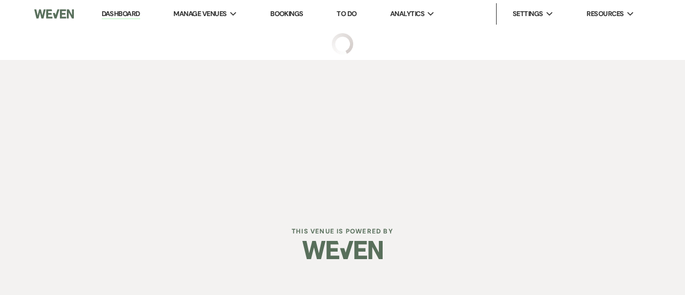
select select "5"
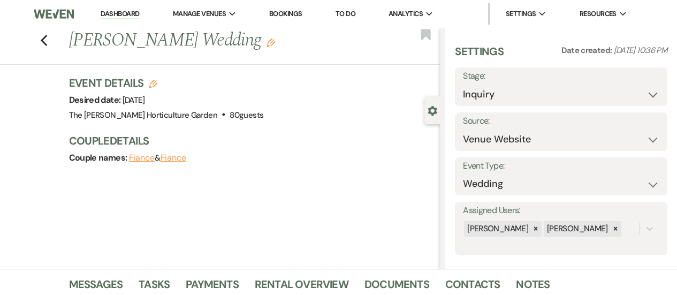
scroll to position [226, 0]
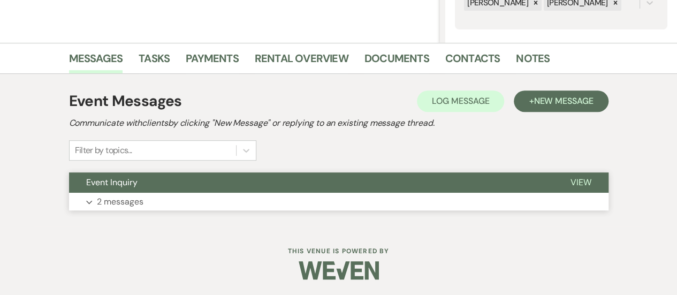
click at [583, 180] on span "View" at bounding box center [580, 182] width 21 height 11
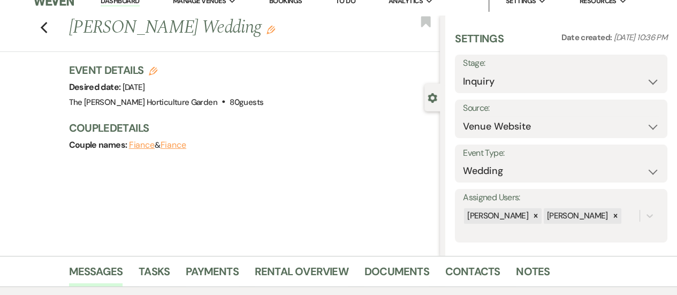
scroll to position [0, 0]
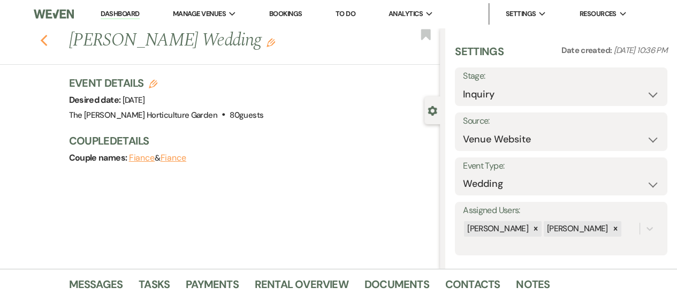
click at [45, 36] on icon "Previous" at bounding box center [44, 40] width 8 height 13
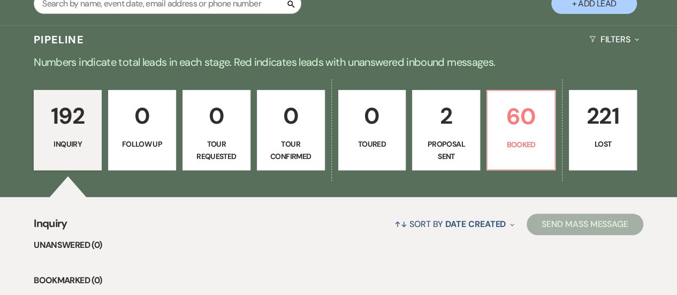
scroll to position [214, 0]
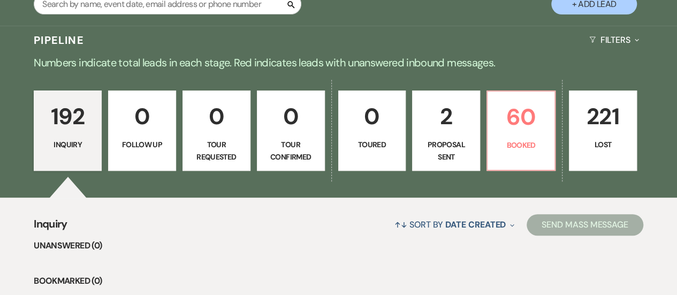
click at [451, 144] on p "Proposal Sent" at bounding box center [446, 151] width 54 height 24
select select "6"
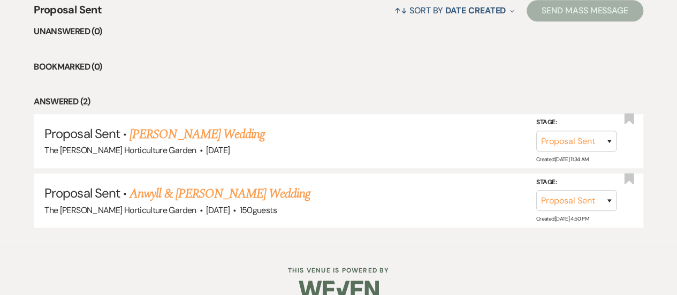
scroll to position [196, 0]
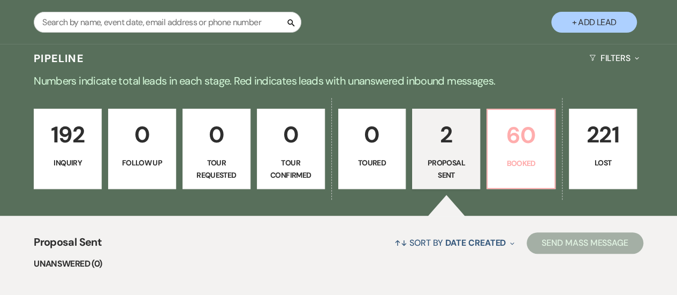
click at [541, 140] on p "60" at bounding box center [521, 135] width 54 height 36
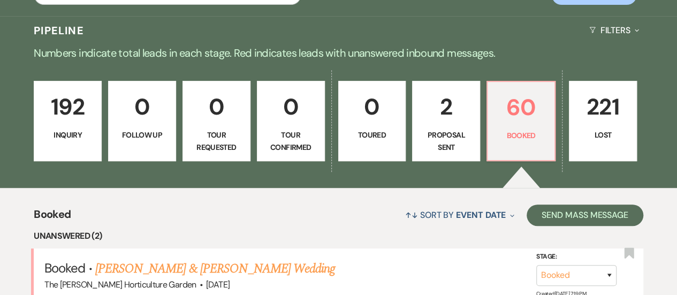
scroll to position [225, 0]
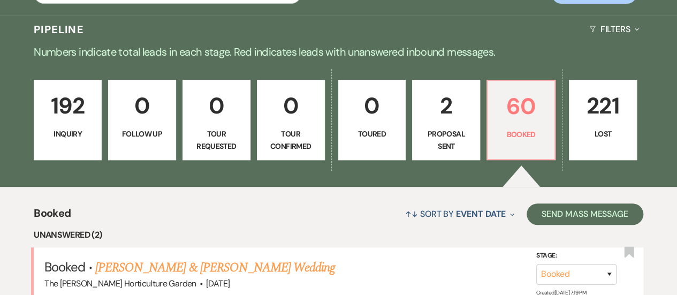
click at [59, 118] on p "192" at bounding box center [68, 106] width 54 height 36
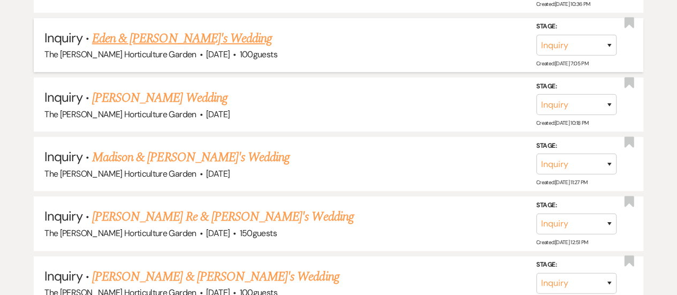
scroll to position [1477, 0]
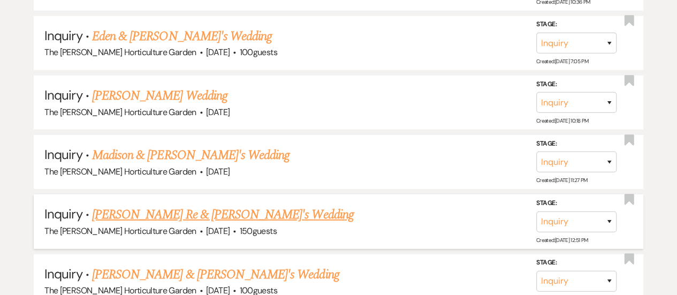
click at [171, 205] on link "[PERSON_NAME] Re & [PERSON_NAME]'s Wedding" at bounding box center [223, 214] width 262 height 19
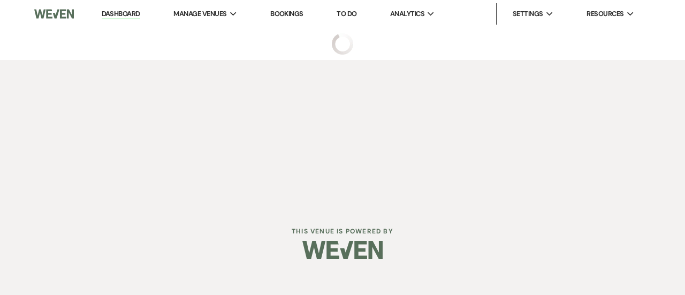
select select "5"
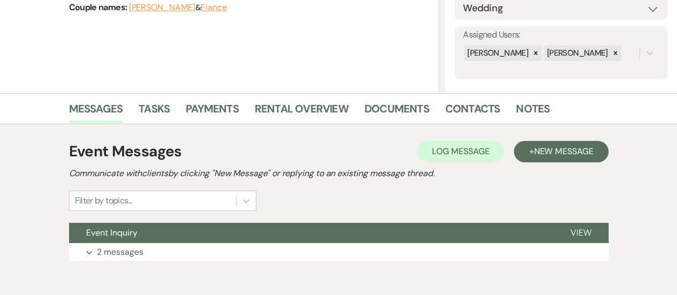
scroll to position [226, 0]
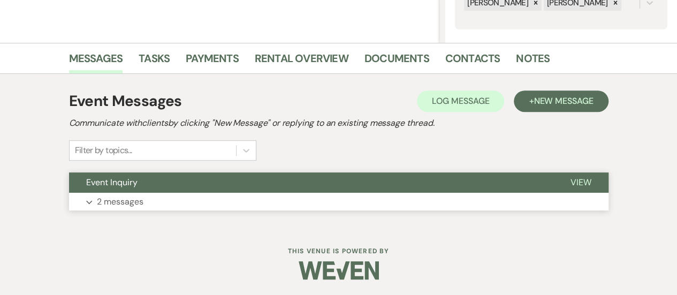
click at [579, 182] on span "View" at bounding box center [580, 182] width 21 height 11
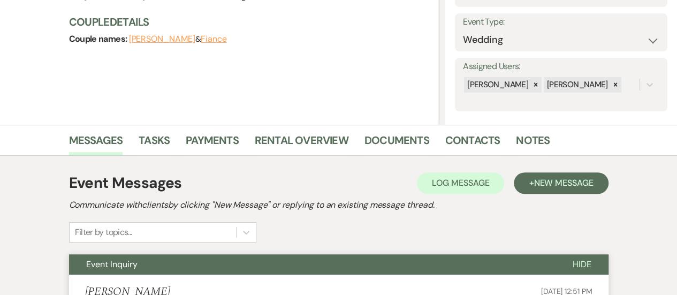
scroll to position [0, 0]
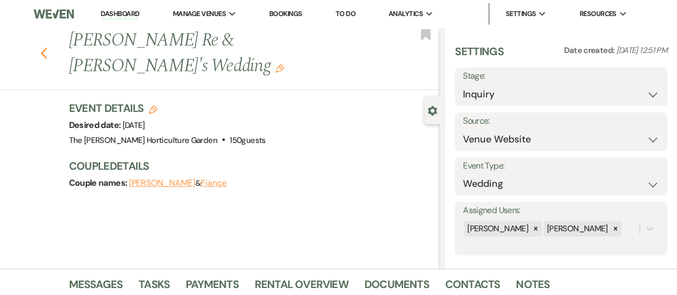
click at [47, 47] on icon "Previous" at bounding box center [44, 53] width 8 height 13
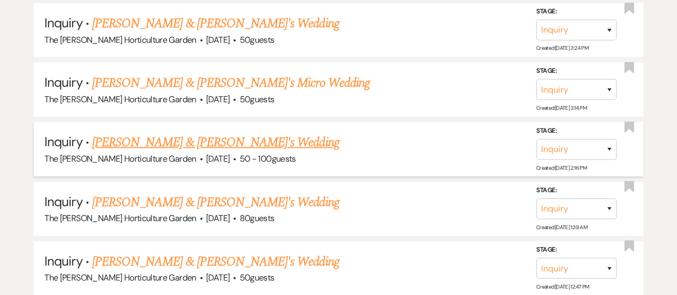
scroll to position [3160, 0]
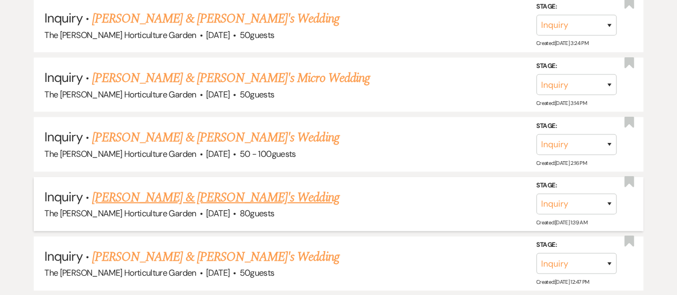
click at [152, 188] on link "[PERSON_NAME] & [PERSON_NAME]'s Wedding" at bounding box center [215, 197] width 247 height 19
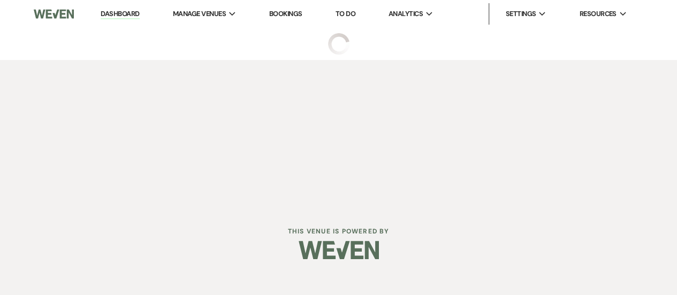
select select "5"
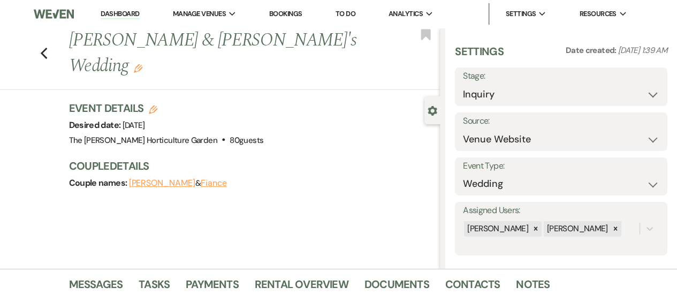
scroll to position [226, 0]
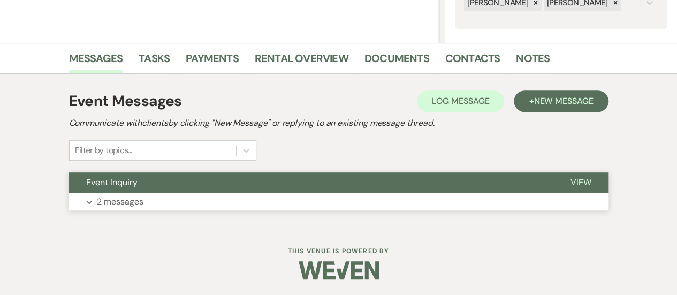
click at [576, 179] on span "View" at bounding box center [580, 182] width 21 height 11
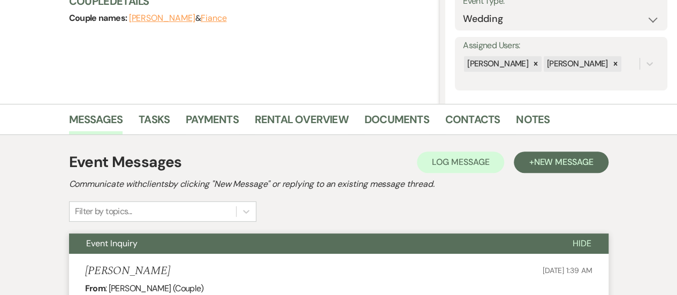
scroll to position [0, 0]
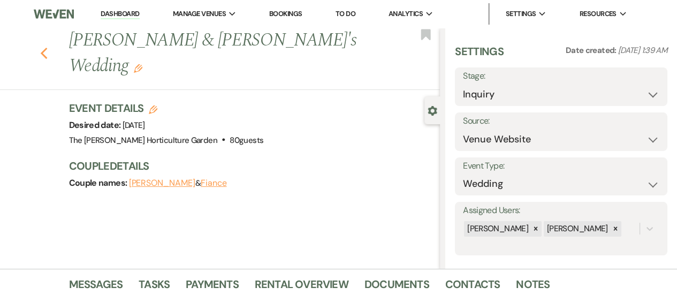
click at [45, 47] on icon "Previous" at bounding box center [44, 53] width 8 height 13
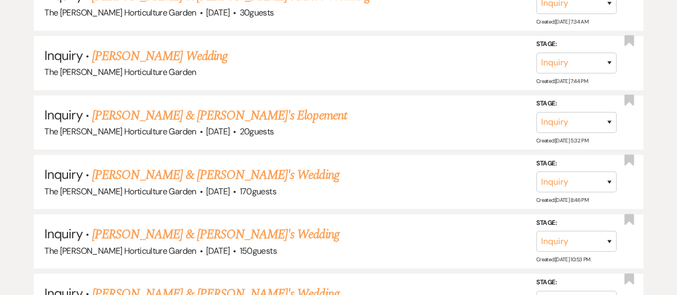
scroll to position [2647, 0]
click at [230, 166] on link "[PERSON_NAME] & [PERSON_NAME]'s Wedding" at bounding box center [215, 175] width 247 height 19
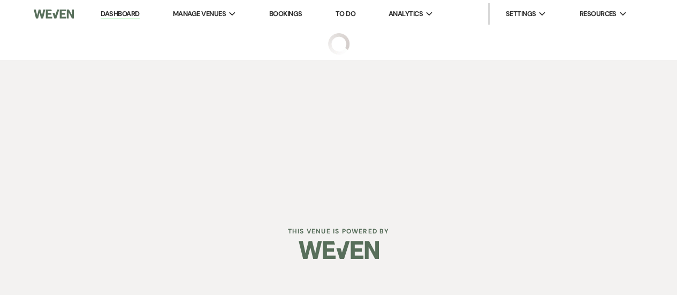
select select "5"
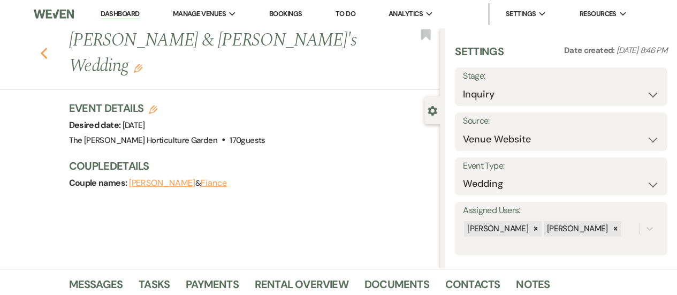
click at [48, 47] on icon "Previous" at bounding box center [44, 53] width 8 height 13
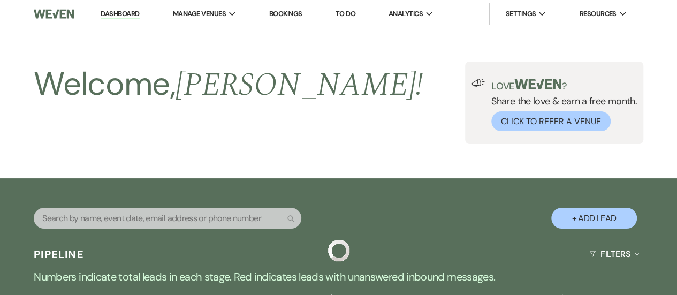
scroll to position [2647, 0]
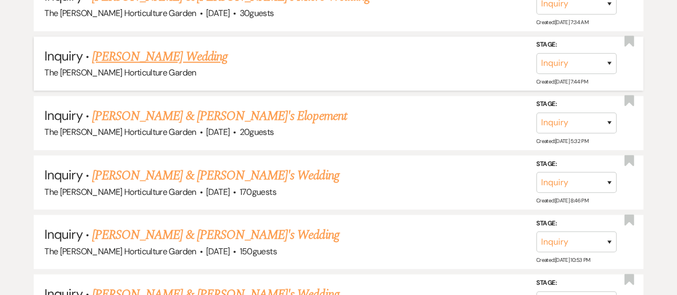
click at [174, 47] on link "[PERSON_NAME] Wedding" at bounding box center [159, 56] width 135 height 19
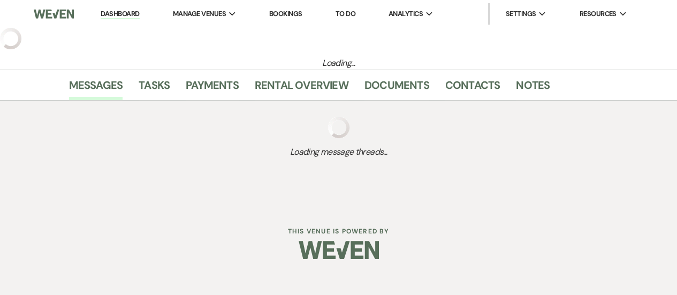
select select "5"
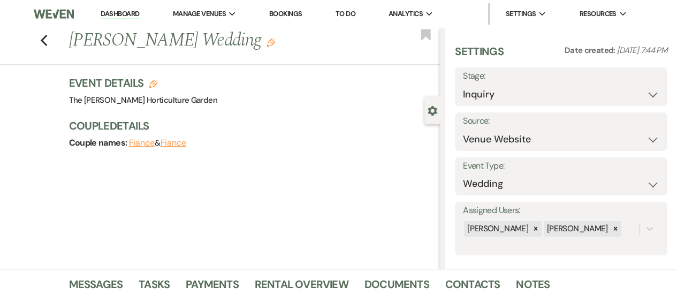
scroll to position [226, 0]
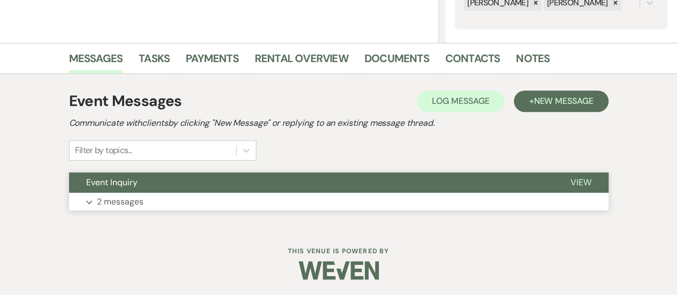
click at [591, 179] on button "View" at bounding box center [580, 182] width 55 height 20
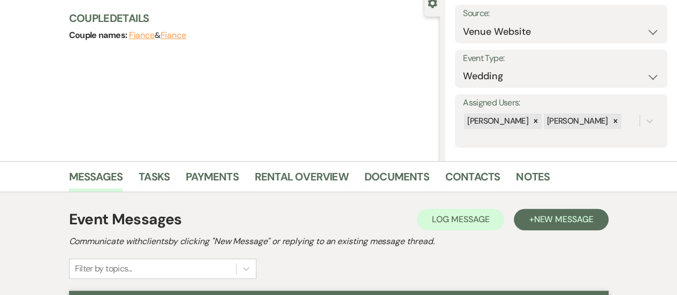
scroll to position [0, 0]
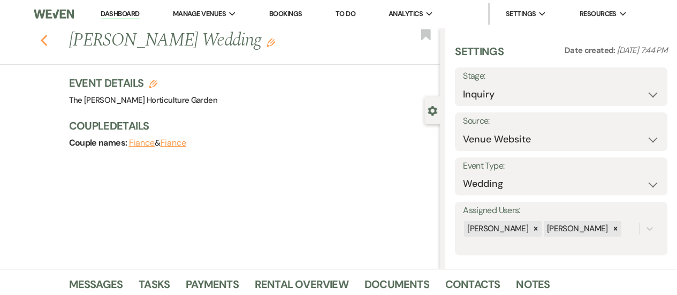
click at [47, 42] on use "button" at bounding box center [43, 41] width 7 height 12
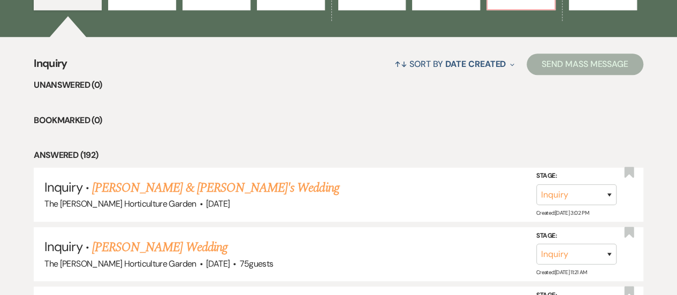
scroll to position [224, 0]
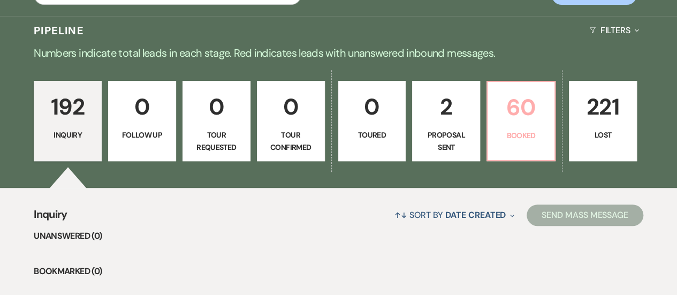
click at [521, 122] on p "60" at bounding box center [521, 107] width 54 height 36
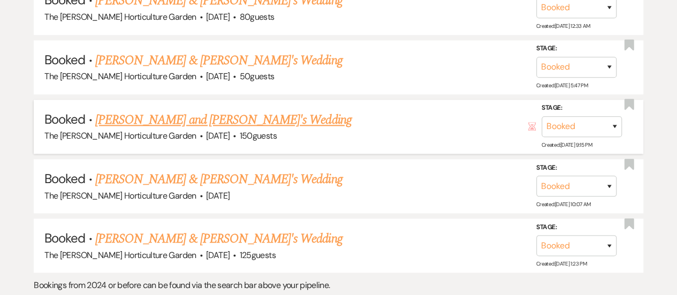
scroll to position [762, 0]
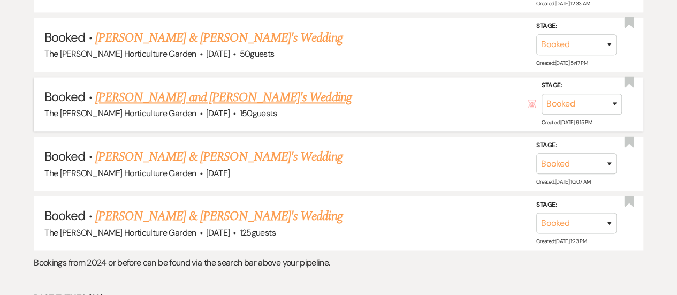
click at [181, 90] on link "[PERSON_NAME] and [PERSON_NAME]'s Wedding" at bounding box center [223, 97] width 256 height 19
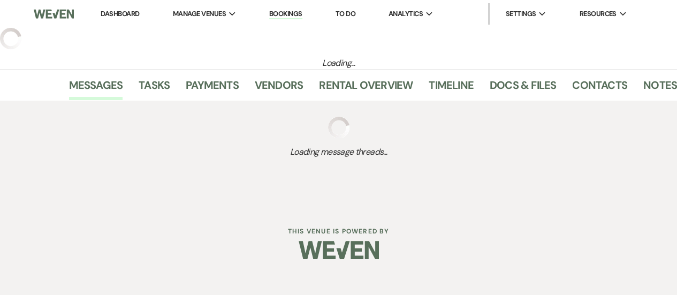
select select "5"
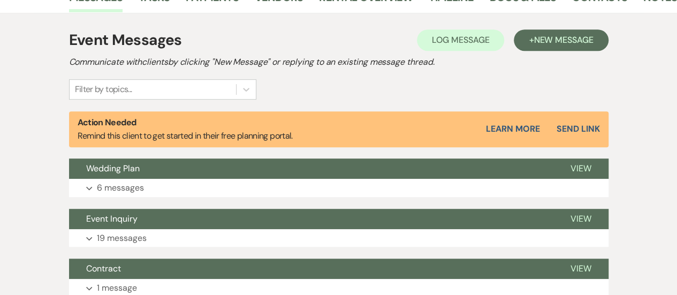
scroll to position [324, 0]
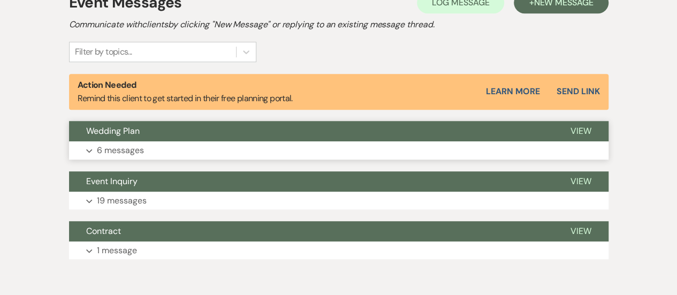
click at [580, 130] on span "View" at bounding box center [580, 130] width 21 height 11
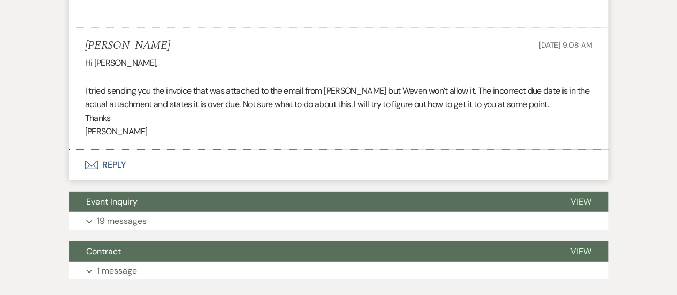
scroll to position [1588, 0]
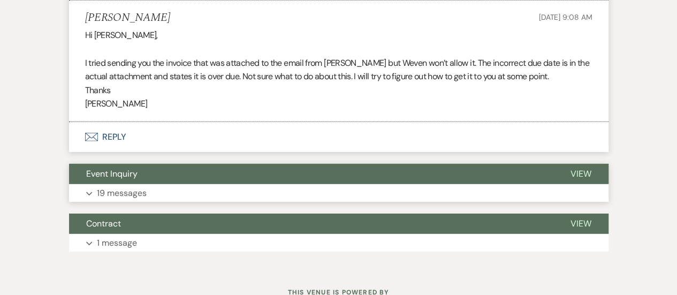
click at [579, 168] on span "View" at bounding box center [580, 173] width 21 height 11
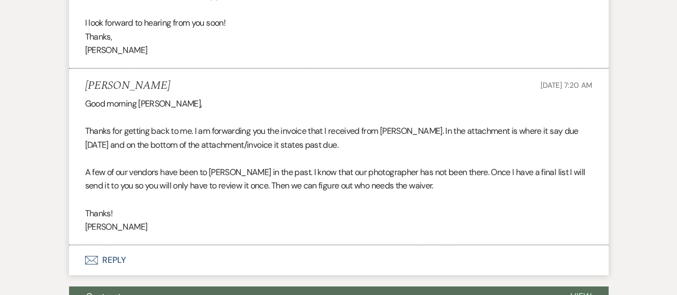
scroll to position [3961, 0]
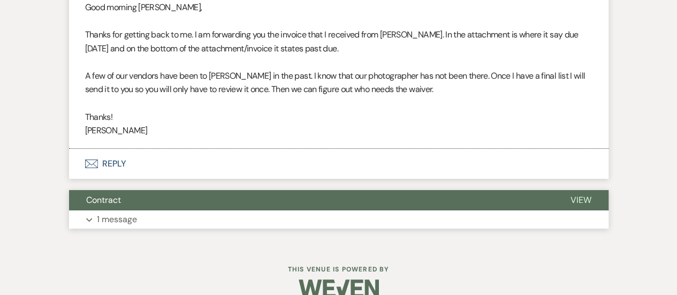
click at [579, 194] on span "View" at bounding box center [580, 199] width 21 height 11
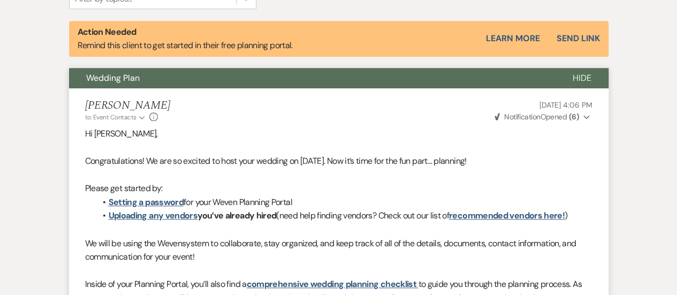
scroll to position [0, 0]
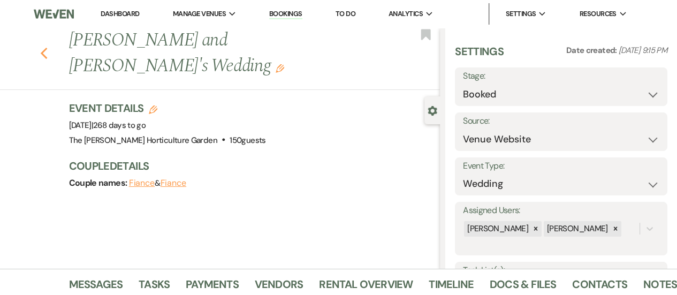
click at [45, 47] on icon "Previous" at bounding box center [44, 53] width 8 height 13
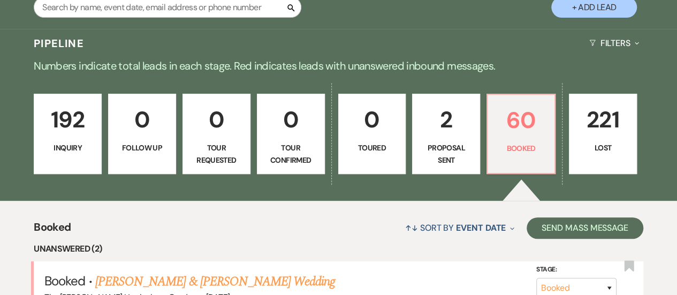
scroll to position [210, 0]
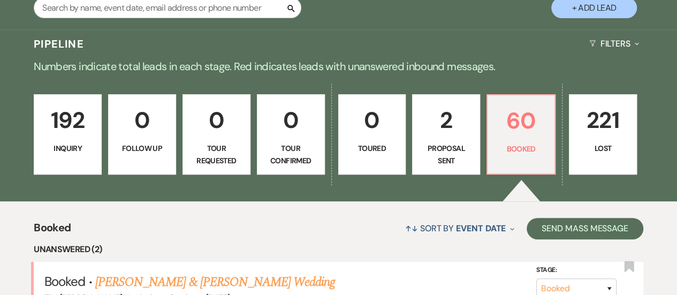
click at [603, 120] on p "221" at bounding box center [603, 120] width 54 height 36
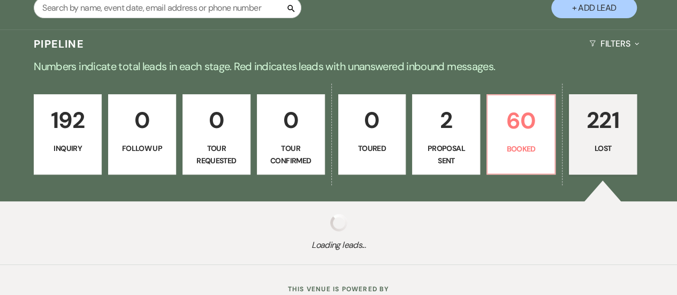
select select "8"
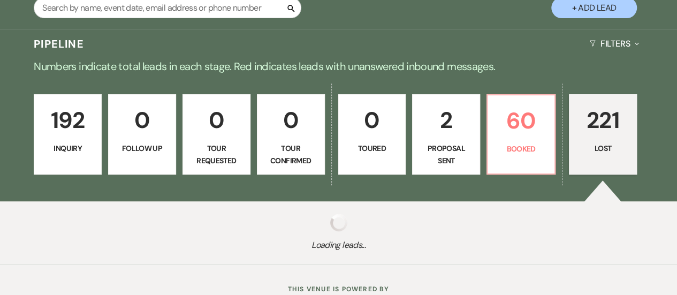
select select "6"
select select "8"
select select "6"
select select "8"
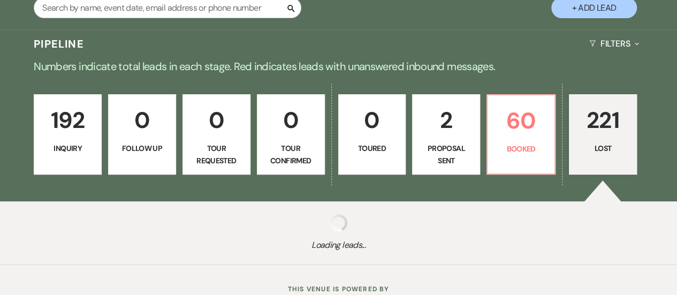
select select "8"
select select "6"
select select "8"
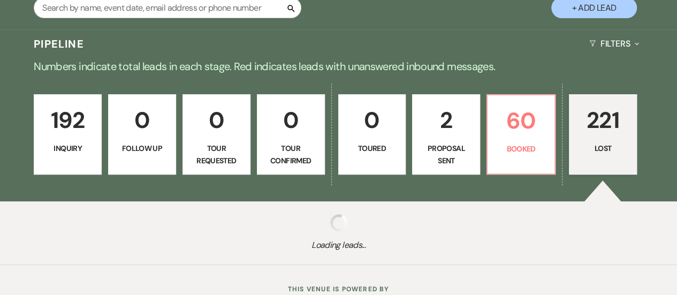
select select "6"
select select "8"
select select "6"
select select "8"
select select "1"
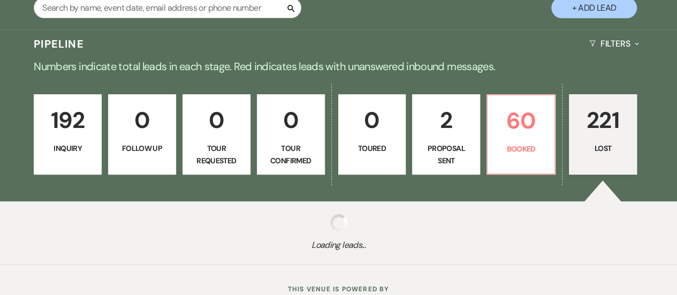
select select "8"
select select "1"
select select "8"
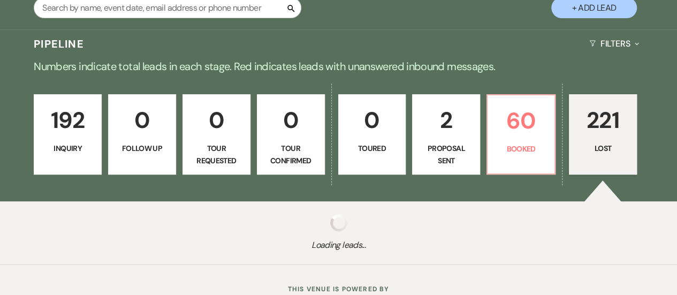
select select "6"
select select "8"
select select "1"
select select "8"
select select "6"
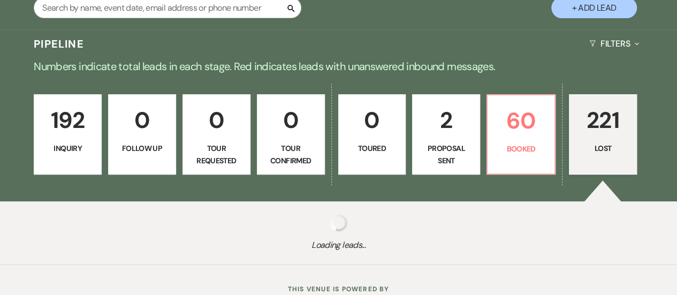
select select "8"
select select "10"
select select "8"
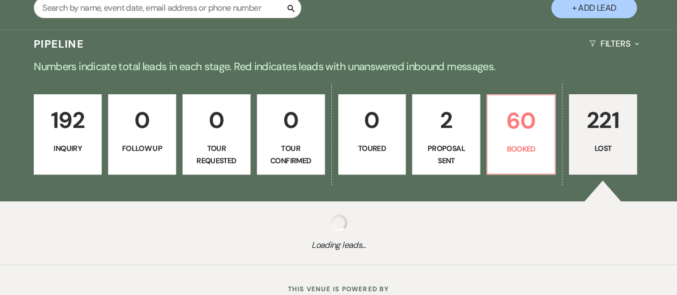
select select "6"
select select "8"
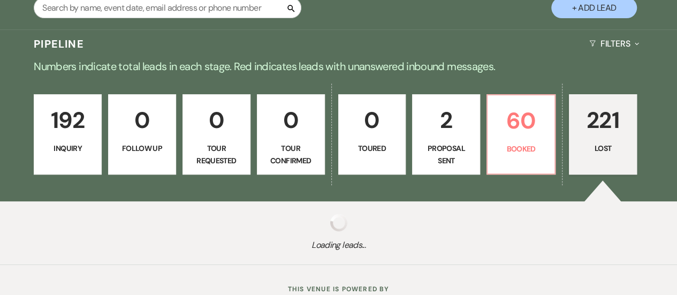
select select "8"
select select "6"
select select "8"
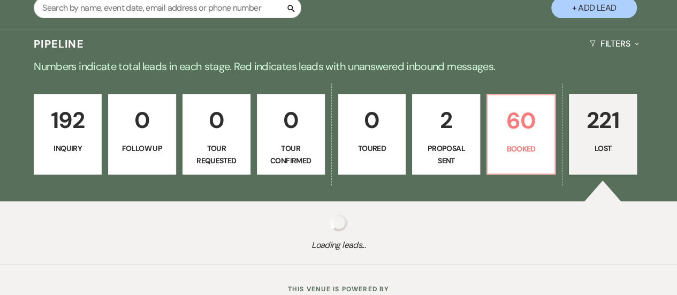
select select "8"
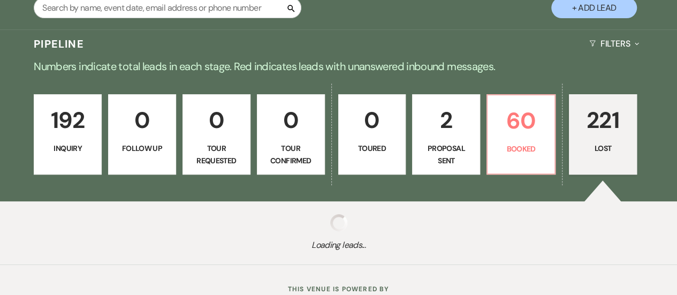
select select "8"
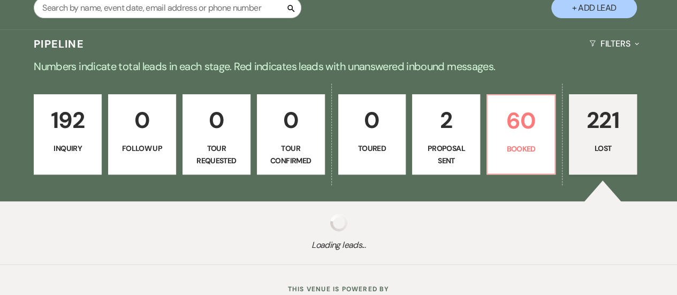
select select "5"
select select "8"
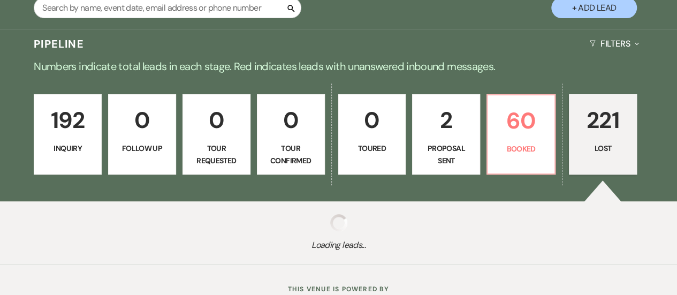
select select "8"
select select "10"
select select "8"
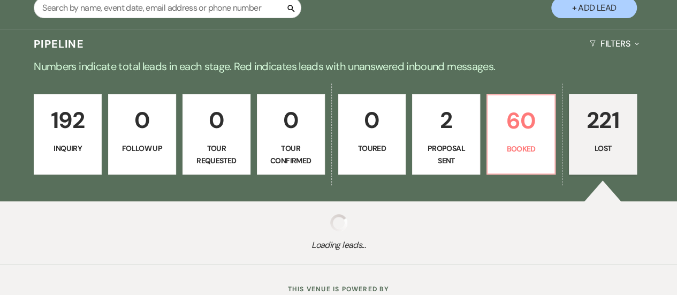
select select "8"
select select "5"
select select "8"
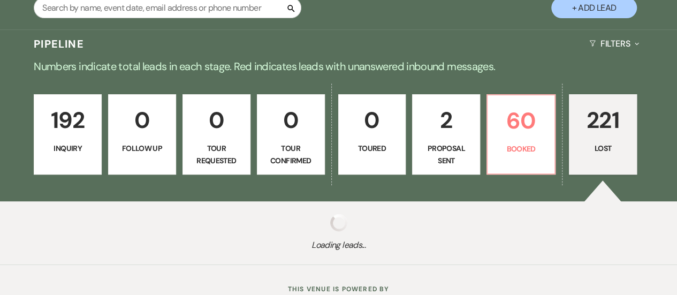
select select "8"
select select "6"
select select "8"
select select "5"
select select "8"
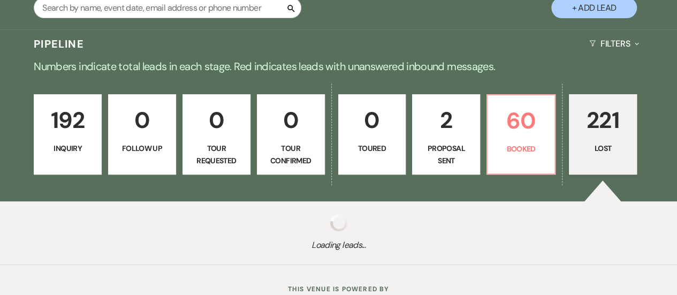
select select "6"
select select "8"
select select "5"
select select "8"
select select "5"
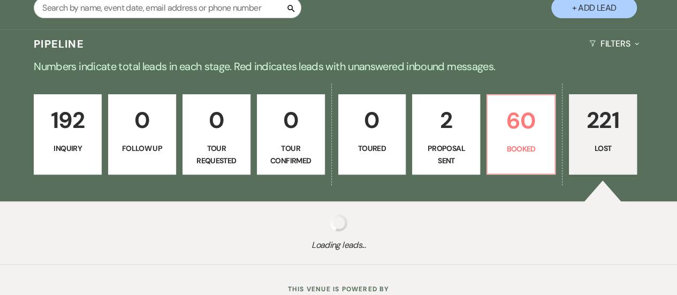
select select "8"
select select "5"
select select "8"
select select "5"
select select "8"
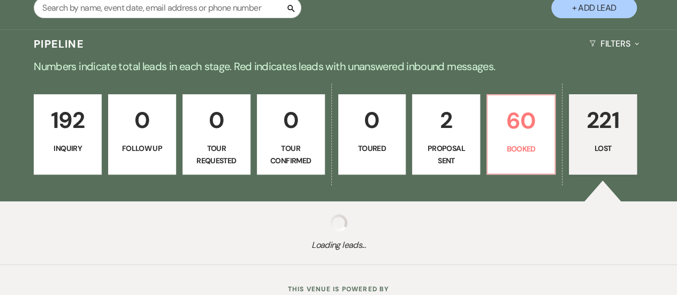
select select "6"
select select "8"
select select "5"
select select "8"
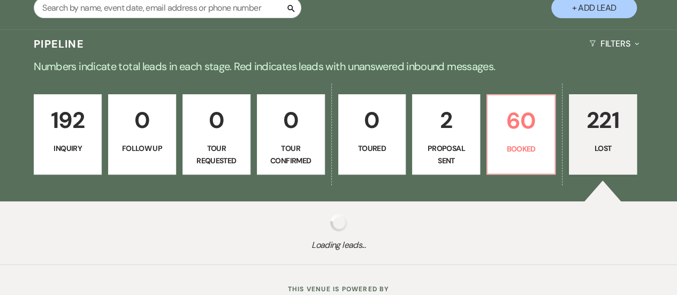
select select "8"
select select "5"
select select "8"
select select "5"
select select "8"
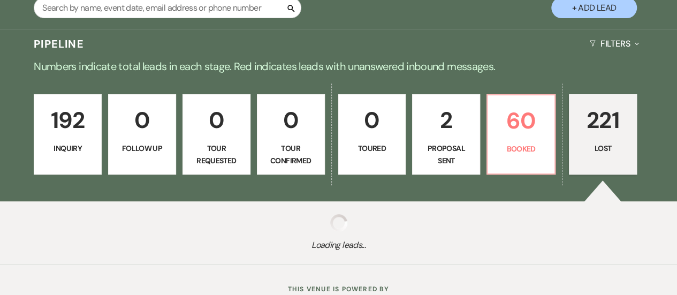
select select "11"
select select "8"
select select "5"
select select "8"
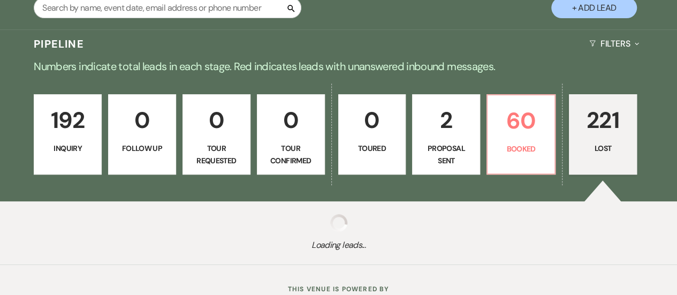
select select "8"
select select "5"
select select "8"
select select "5"
select select "8"
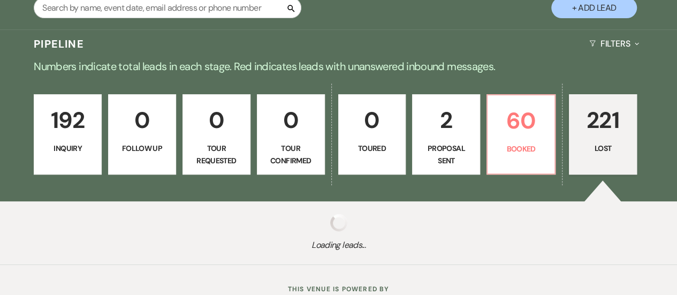
select select "5"
select select "8"
select select "5"
select select "8"
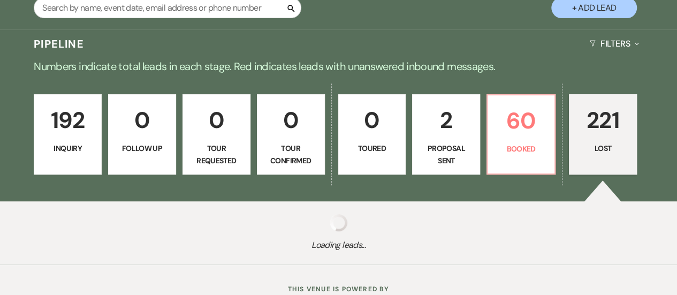
select select "8"
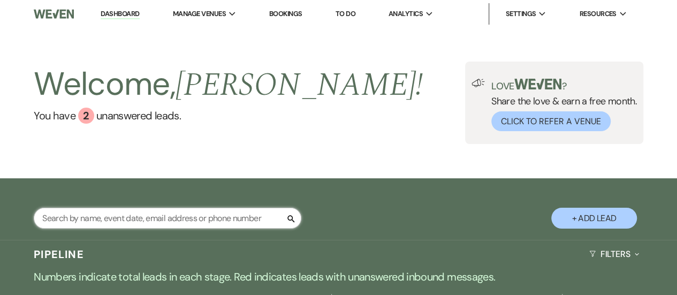
click at [162, 212] on input "text" at bounding box center [167, 218] width 267 height 21
type input "f"
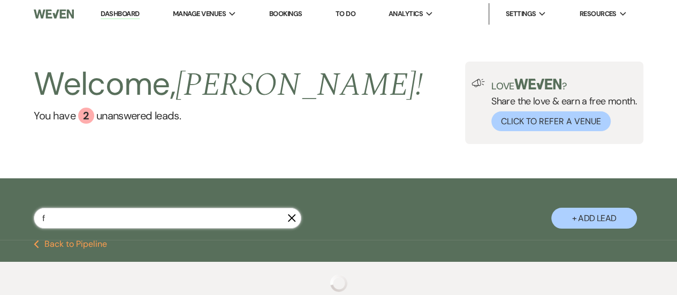
select select "8"
select select "6"
select select "8"
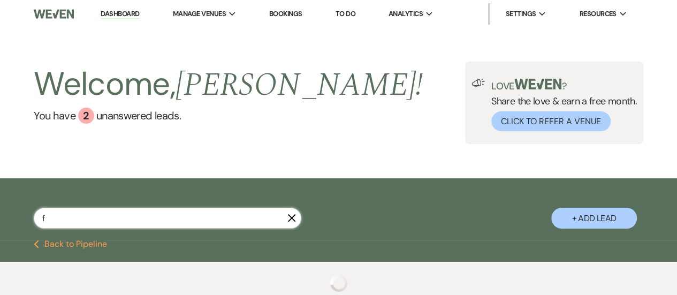
select select "6"
select select "8"
select select "6"
select select "8"
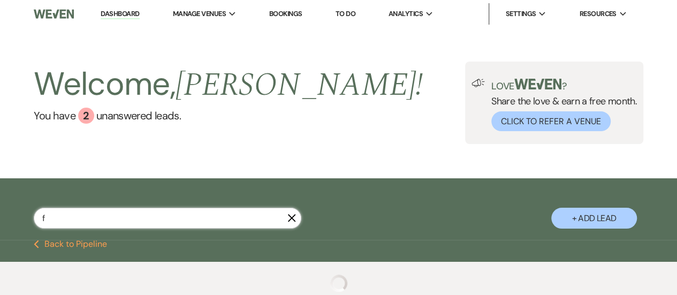
select select "6"
select select "8"
select select "6"
select select "8"
select select "6"
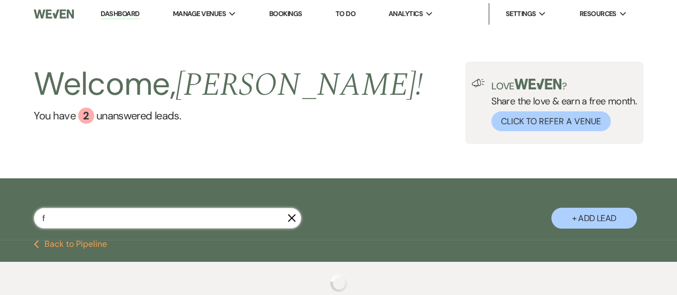
select select "8"
select select "3"
select select "8"
select select "6"
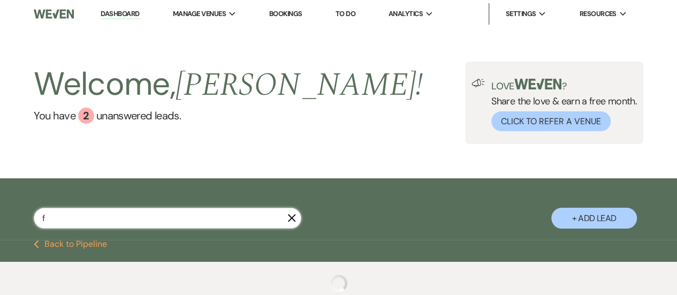
select select "8"
select select "5"
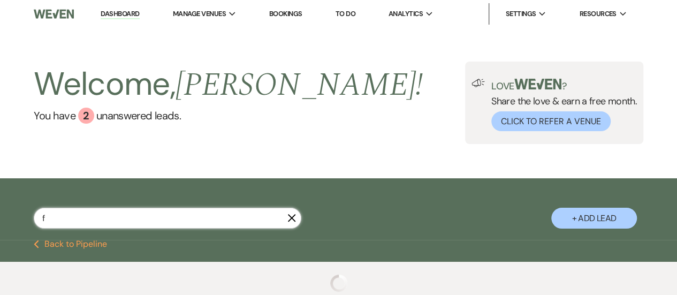
select select "8"
select select "4"
select select "8"
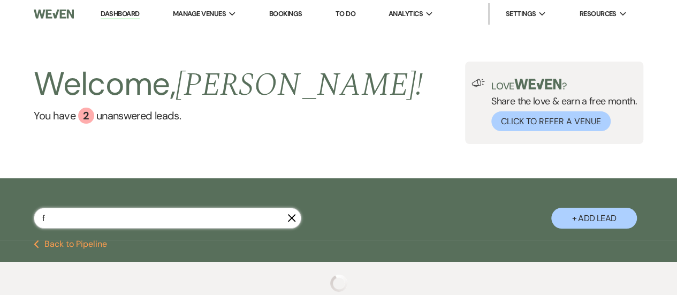
select select "8"
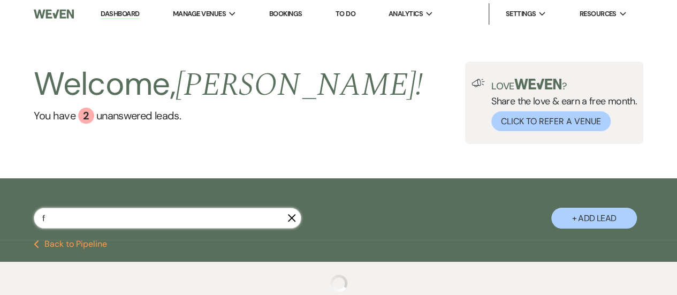
select select "8"
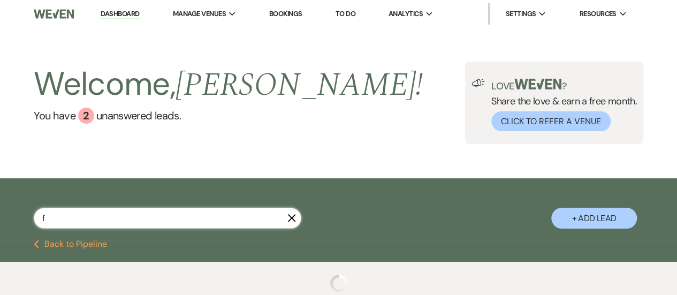
select select "8"
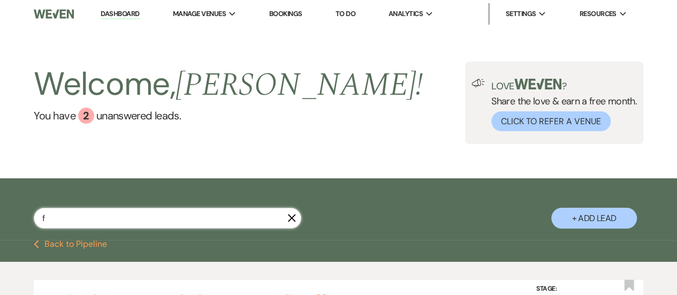
click at [162, 212] on input "f" at bounding box center [167, 218] width 267 height 21
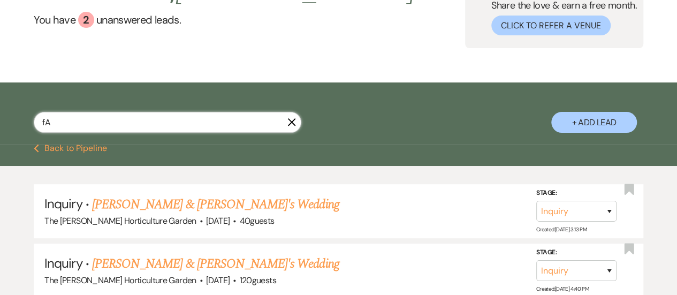
scroll to position [98, 0]
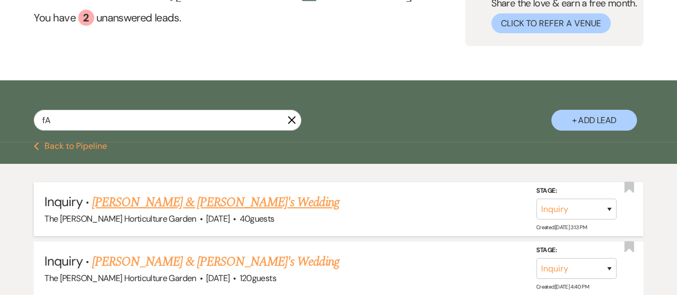
click at [175, 204] on link "[PERSON_NAME] & [PERSON_NAME]'s Wedding" at bounding box center [215, 202] width 247 height 19
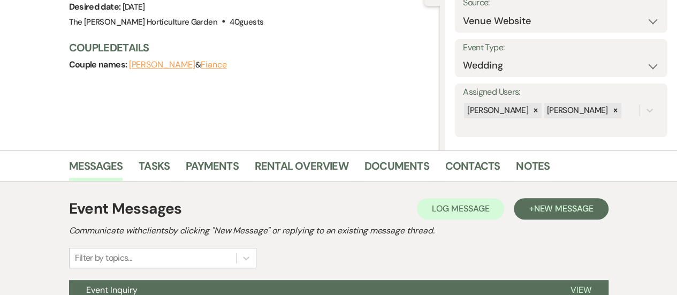
scroll to position [226, 0]
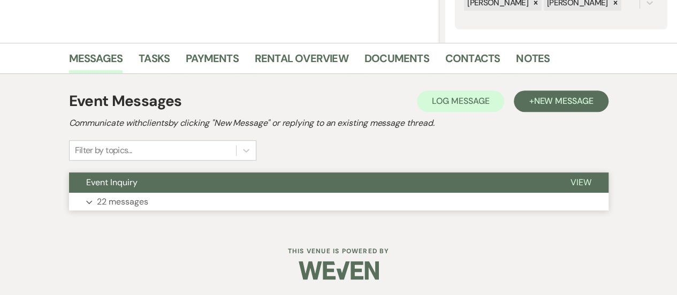
click at [582, 183] on span "View" at bounding box center [580, 182] width 21 height 11
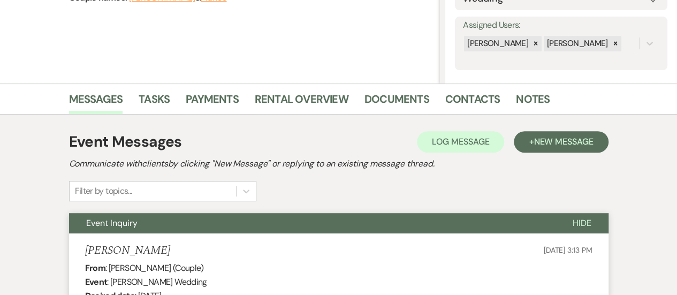
scroll to position [0, 0]
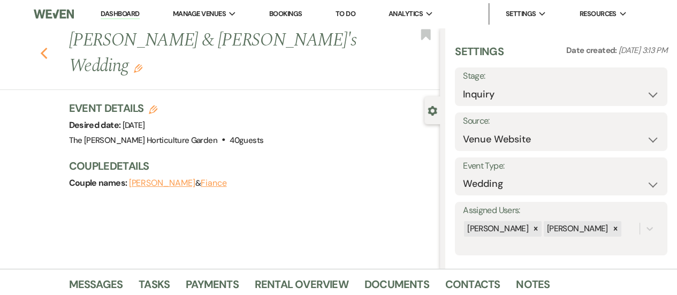
click at [48, 47] on icon "Previous" at bounding box center [44, 53] width 8 height 13
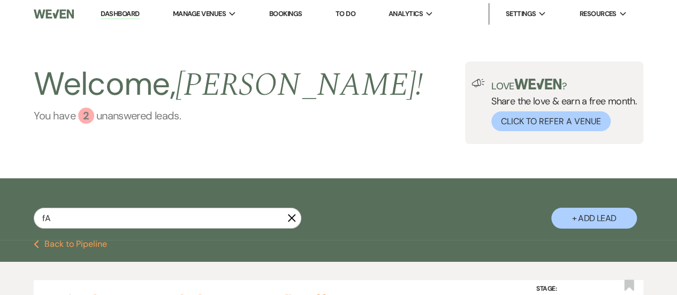
click at [80, 116] on div "2" at bounding box center [86, 116] width 16 height 16
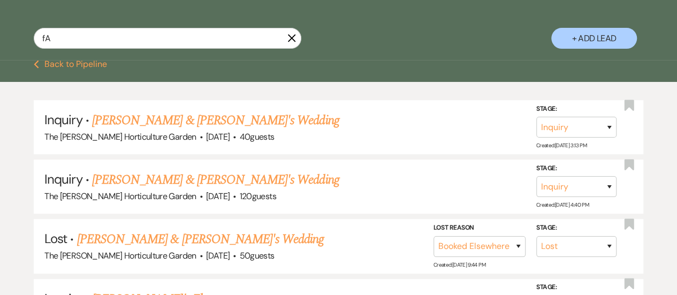
scroll to position [180, 0]
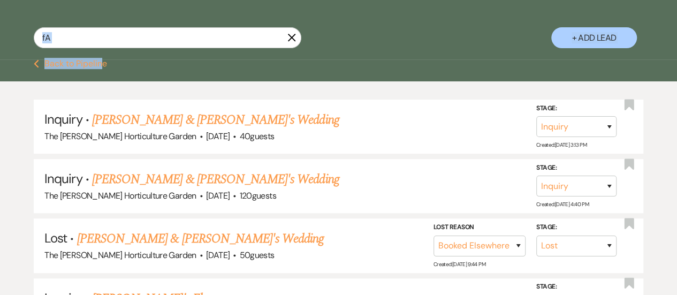
click at [97, 60] on button "Previous Back to Pipeline" at bounding box center [70, 63] width 73 height 9
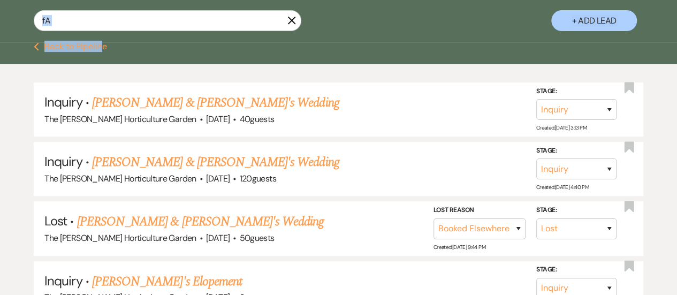
scroll to position [201, 0]
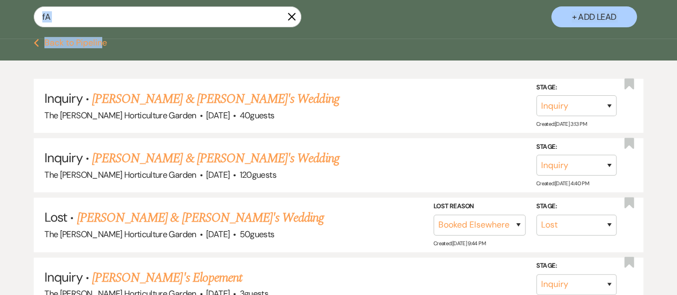
click at [35, 40] on icon "Previous" at bounding box center [36, 43] width 5 height 9
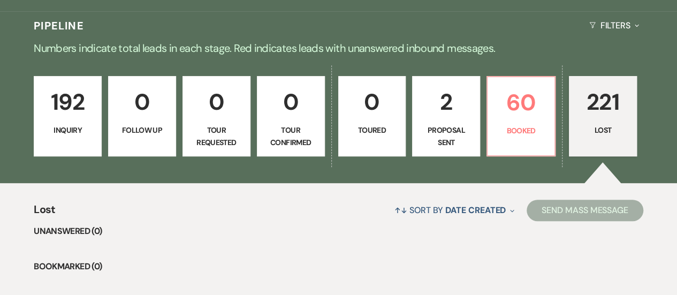
scroll to position [218, 0]
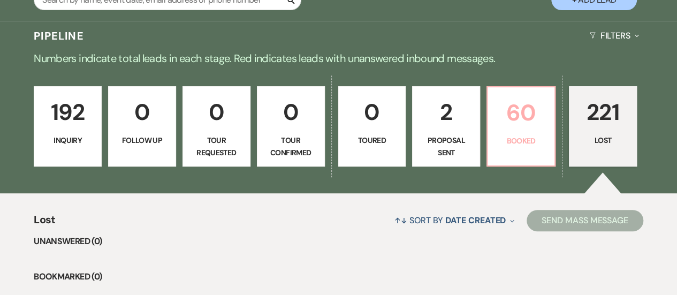
click at [523, 134] on link "60 Booked" at bounding box center [520, 126] width 69 height 80
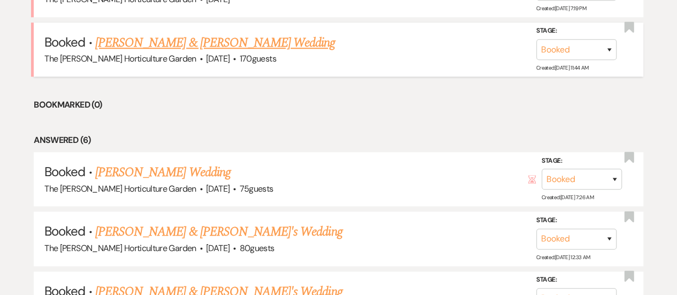
scroll to position [517, 0]
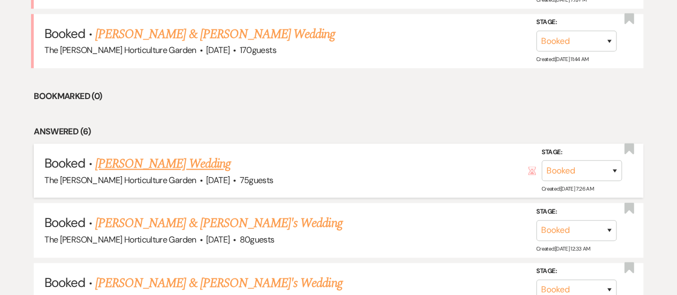
click at [157, 155] on link "[PERSON_NAME] Wedding" at bounding box center [162, 163] width 135 height 19
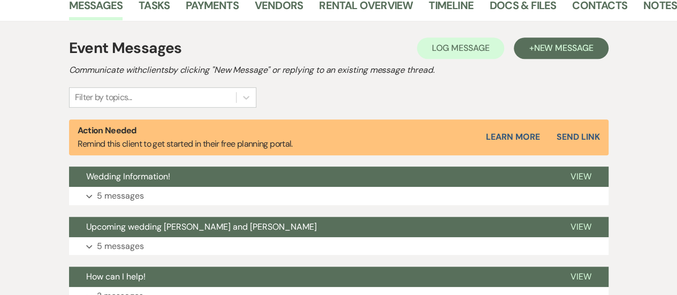
scroll to position [142, 0]
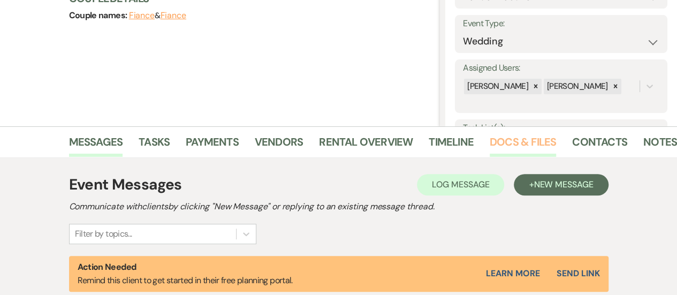
click at [515, 140] on link "Docs & Files" at bounding box center [522, 145] width 66 height 24
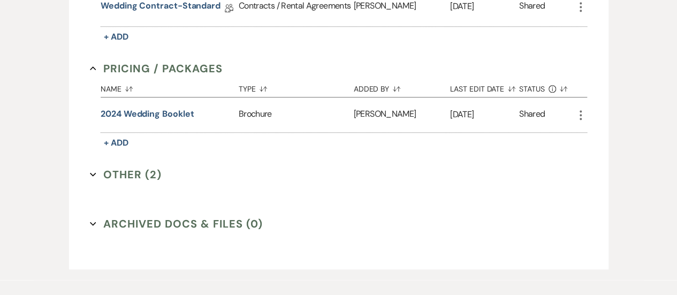
scroll to position [452, 0]
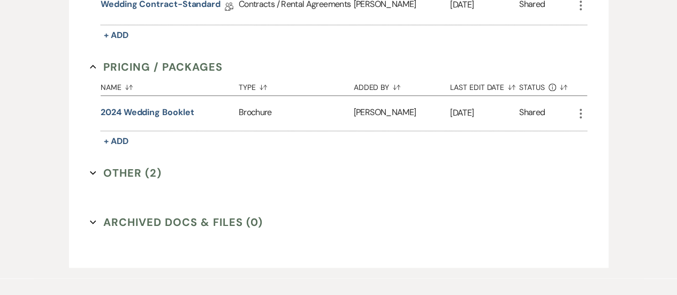
click at [96, 173] on button "Other (2) Expand" at bounding box center [126, 173] width 72 height 16
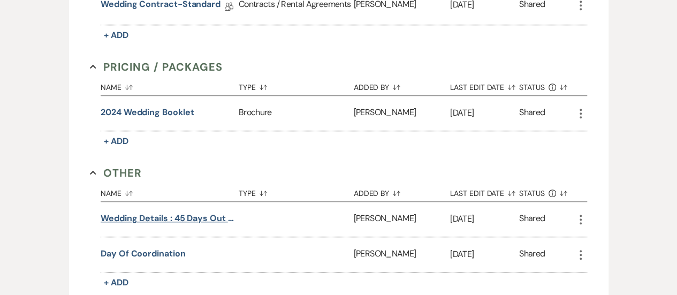
click at [178, 217] on button "Wedding Details : 45 days out Agreement" at bounding box center [168, 218] width 134 height 13
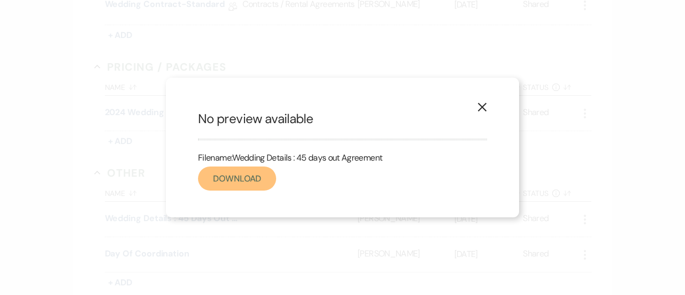
click at [256, 188] on link "Download" at bounding box center [237, 178] width 78 height 24
click at [480, 103] on icon "X" at bounding box center [482, 107] width 10 height 10
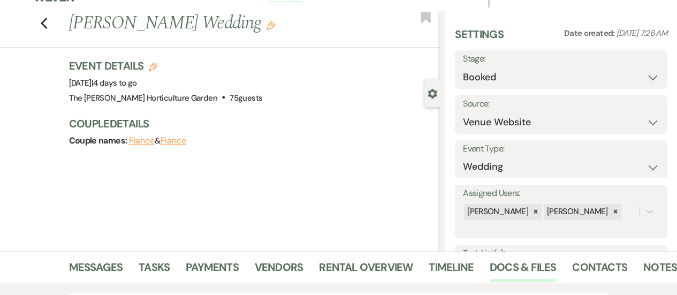
scroll to position [0, 0]
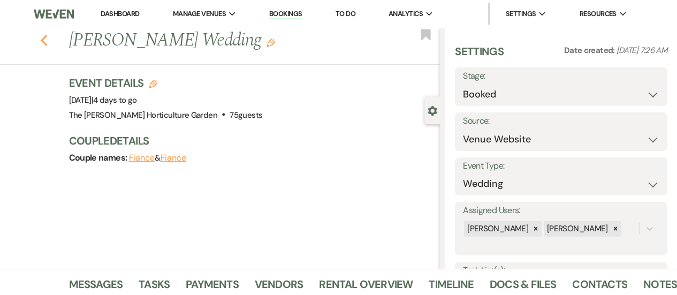
click at [45, 43] on icon "Previous" at bounding box center [44, 40] width 8 height 13
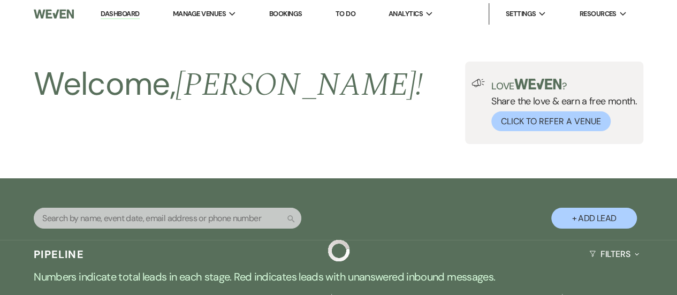
scroll to position [517, 0]
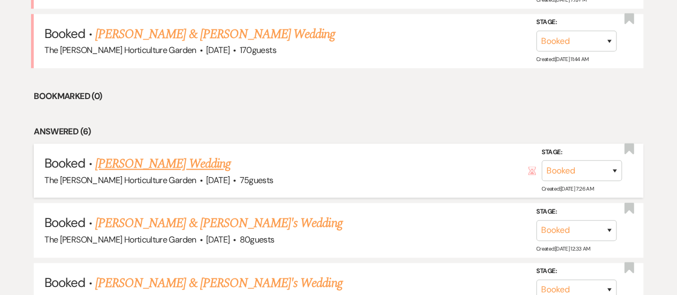
click at [167, 160] on link "[PERSON_NAME] Wedding" at bounding box center [162, 163] width 135 height 19
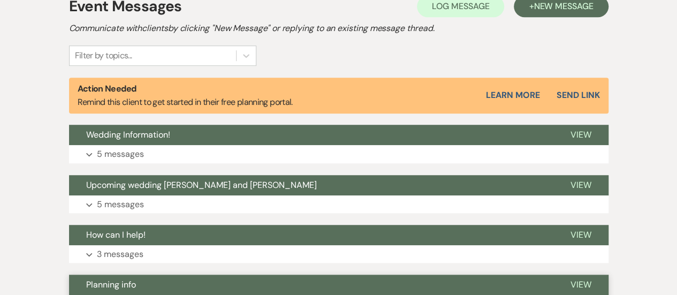
scroll to position [246, 0]
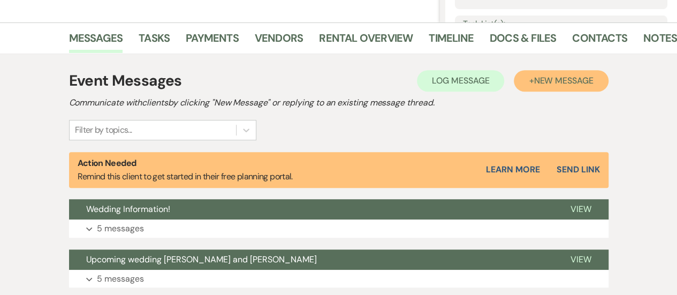
click at [558, 86] on button "+ New Message" at bounding box center [561, 80] width 94 height 21
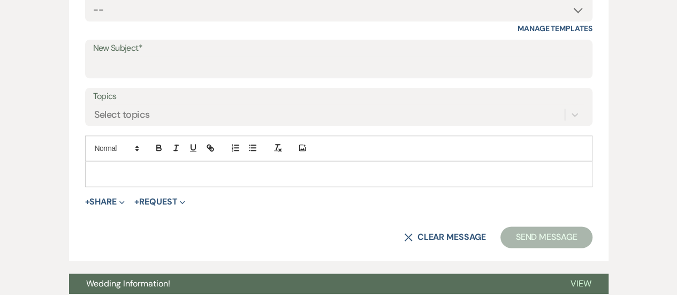
scroll to position [570, 0]
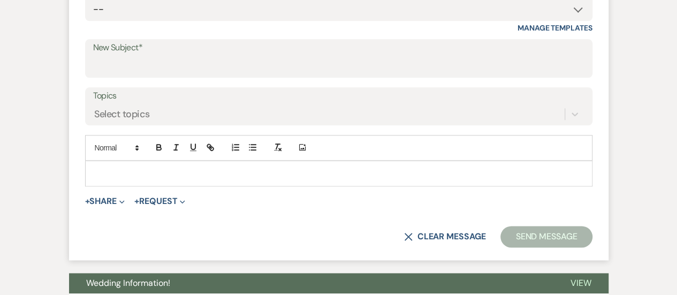
click at [215, 161] on div at bounding box center [339, 173] width 506 height 25
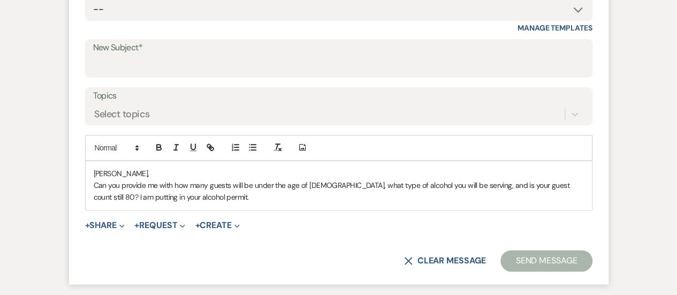
drag, startPoint x: 546, startPoint y: 260, endPoint x: 277, endPoint y: 98, distance: 313.7
click at [277, 98] on form "New Message X Saving draft... Recipients* Event Contacts ( [PERSON_NAME] ) Inse…" at bounding box center [338, 89] width 539 height 389
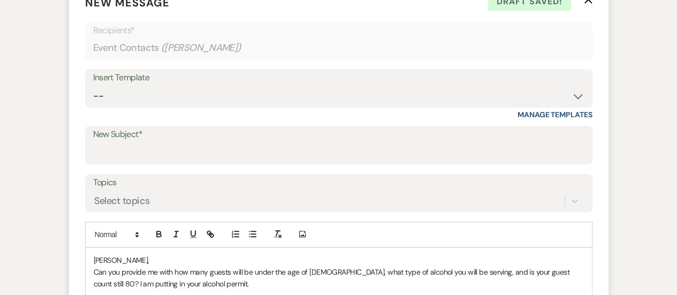
scroll to position [475, 0]
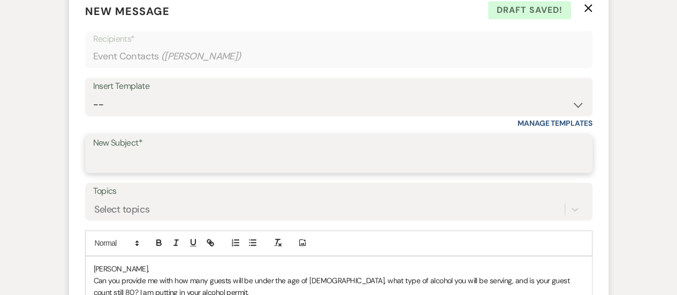
click at [169, 161] on input "New Subject*" at bounding box center [338, 161] width 491 height 21
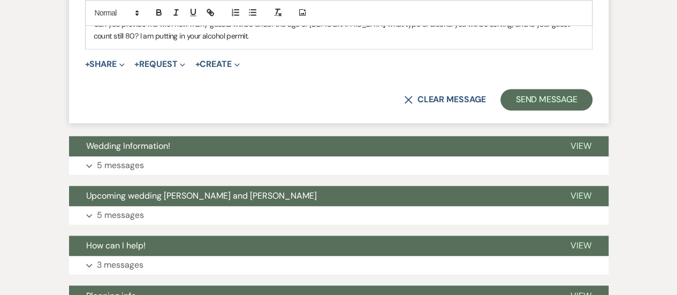
scroll to position [732, 0]
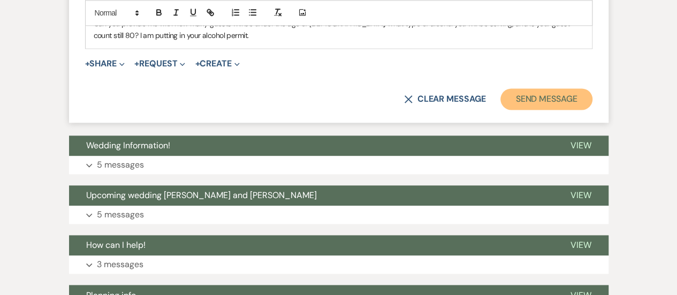
click at [531, 103] on button "Send Message" at bounding box center [545, 98] width 91 height 21
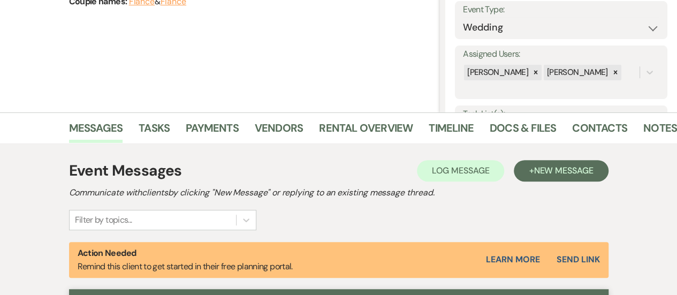
scroll to position [0, 0]
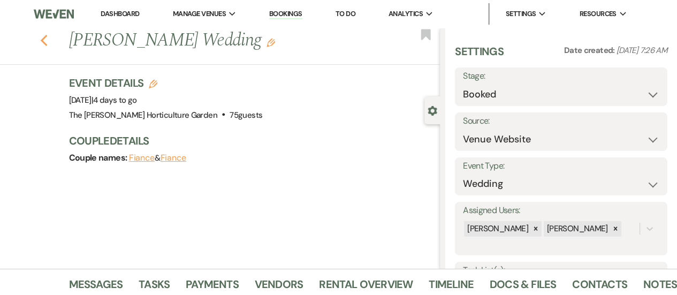
click at [46, 37] on icon "Previous" at bounding box center [44, 40] width 8 height 13
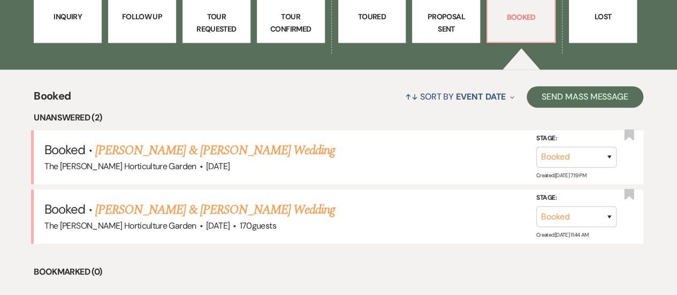
scroll to position [342, 0]
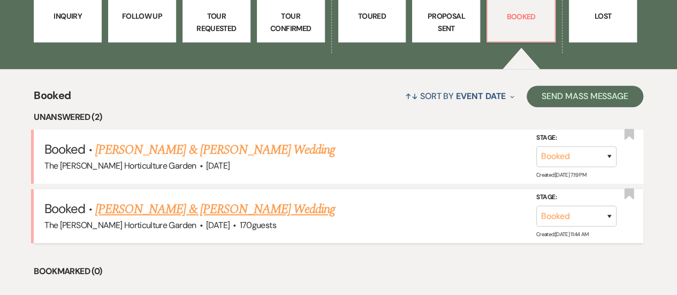
click at [229, 195] on li "Booked · [PERSON_NAME] & [PERSON_NAME] Wedding The [PERSON_NAME] Horticulture G…" at bounding box center [338, 216] width 609 height 54
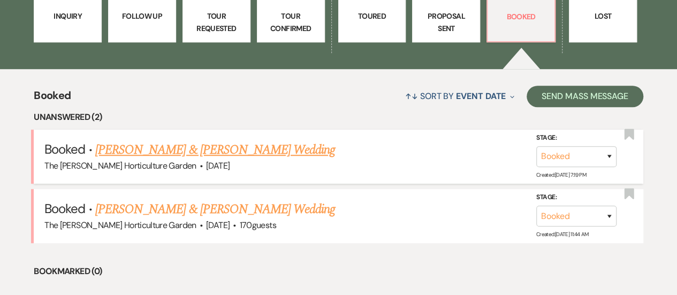
click at [195, 143] on link "[PERSON_NAME] & [PERSON_NAME] Wedding" at bounding box center [215, 149] width 240 height 19
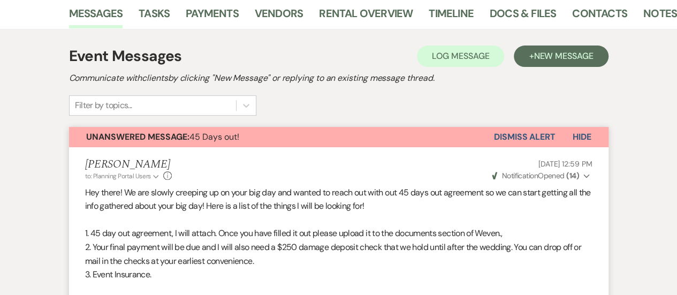
scroll to position [178, 0]
click at [551, 134] on button "Dismiss Alert" at bounding box center [525, 137] width 62 height 20
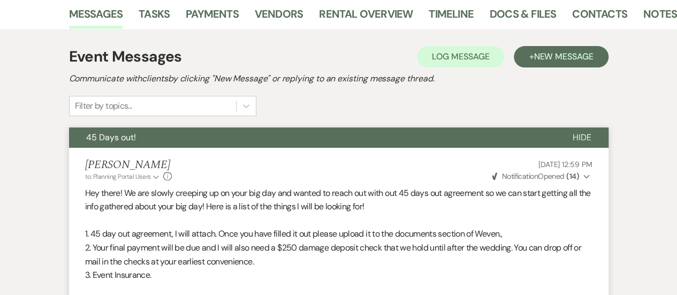
scroll to position [0, 0]
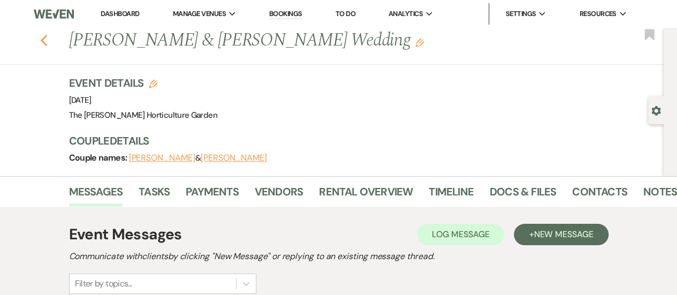
click at [45, 42] on icon "Previous" at bounding box center [44, 40] width 8 height 13
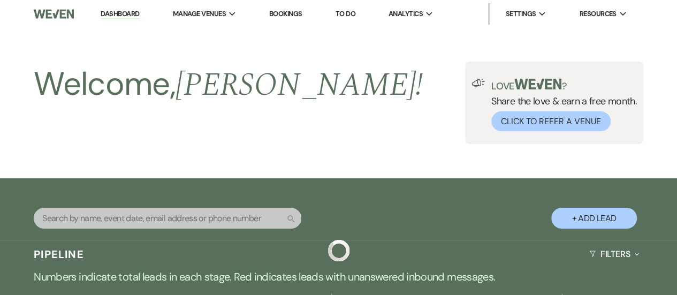
scroll to position [342, 0]
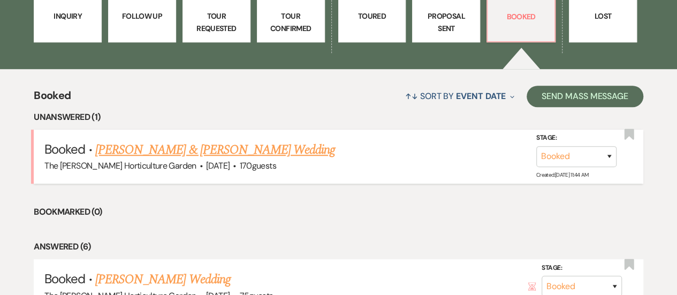
click at [267, 149] on link "[PERSON_NAME] & [PERSON_NAME] Wedding" at bounding box center [215, 149] width 240 height 19
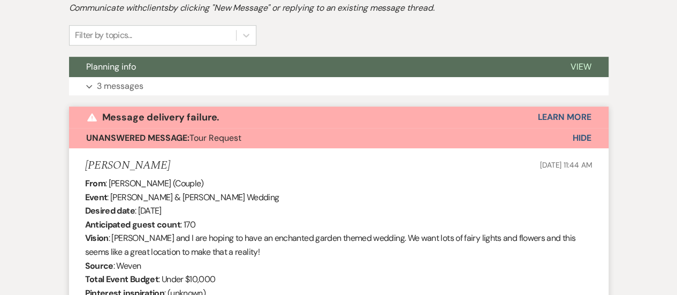
scroll to position [290, 0]
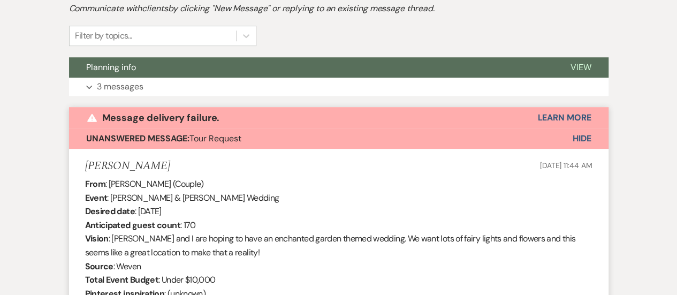
click at [583, 136] on span "Hide" at bounding box center [581, 138] width 19 height 11
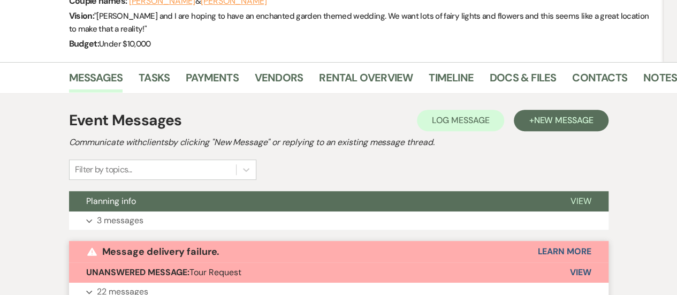
scroll to position [0, 0]
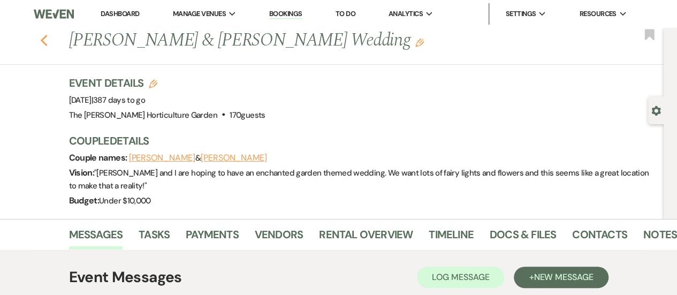
click at [47, 35] on use "button" at bounding box center [43, 41] width 7 height 12
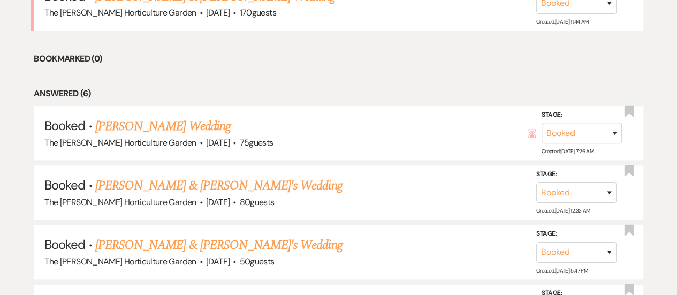
scroll to position [508, 0]
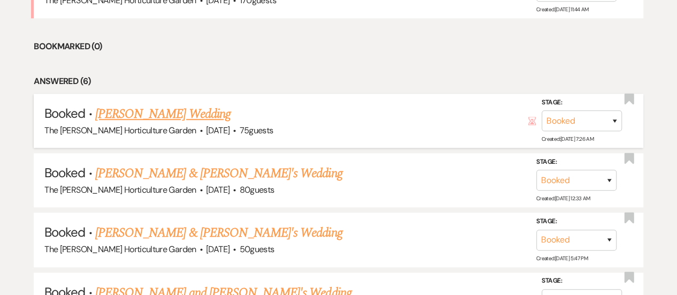
click at [178, 106] on link "[PERSON_NAME] Wedding" at bounding box center [162, 113] width 135 height 19
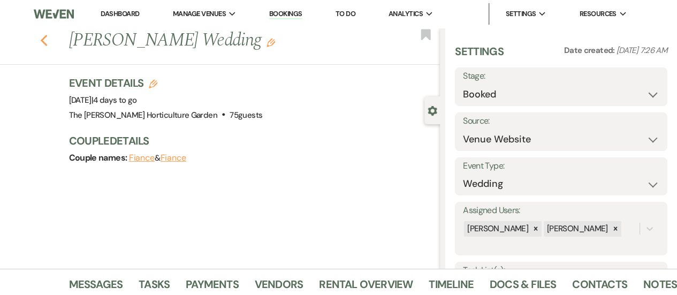
click at [48, 39] on icon "Previous" at bounding box center [44, 40] width 8 height 13
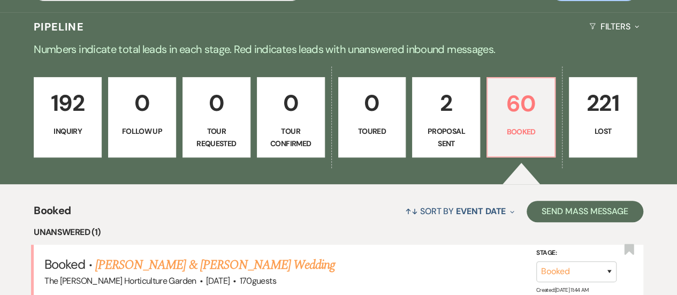
scroll to position [164, 0]
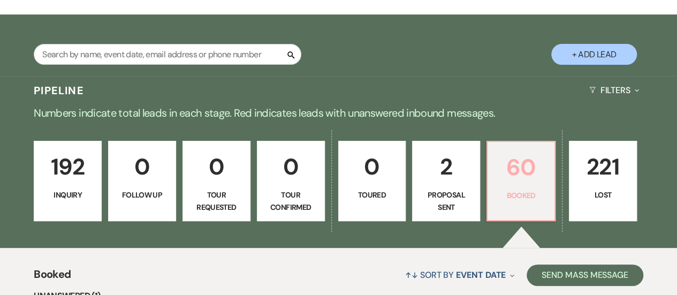
click at [537, 172] on p "60" at bounding box center [521, 167] width 54 height 36
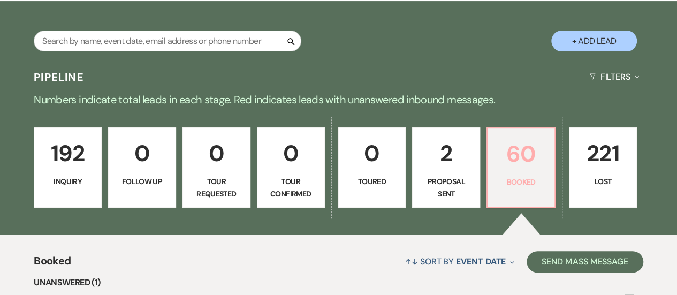
scroll to position [170, 0]
